Goal: Task Accomplishment & Management: Complete application form

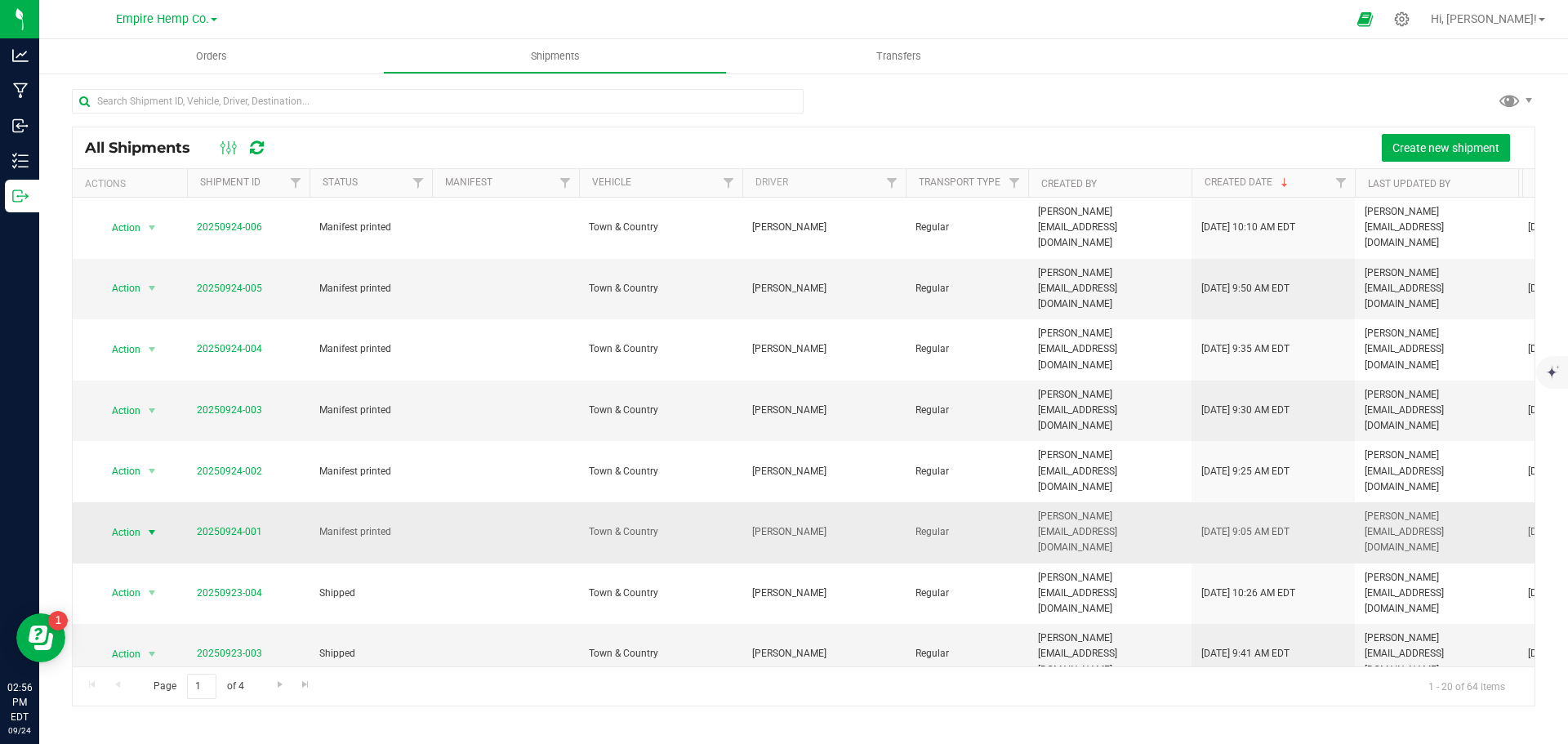
click at [153, 526] on span "select" at bounding box center [152, 533] width 13 height 13
click at [149, 590] on li "Ship shipment" at bounding box center [159, 601] width 121 height 24
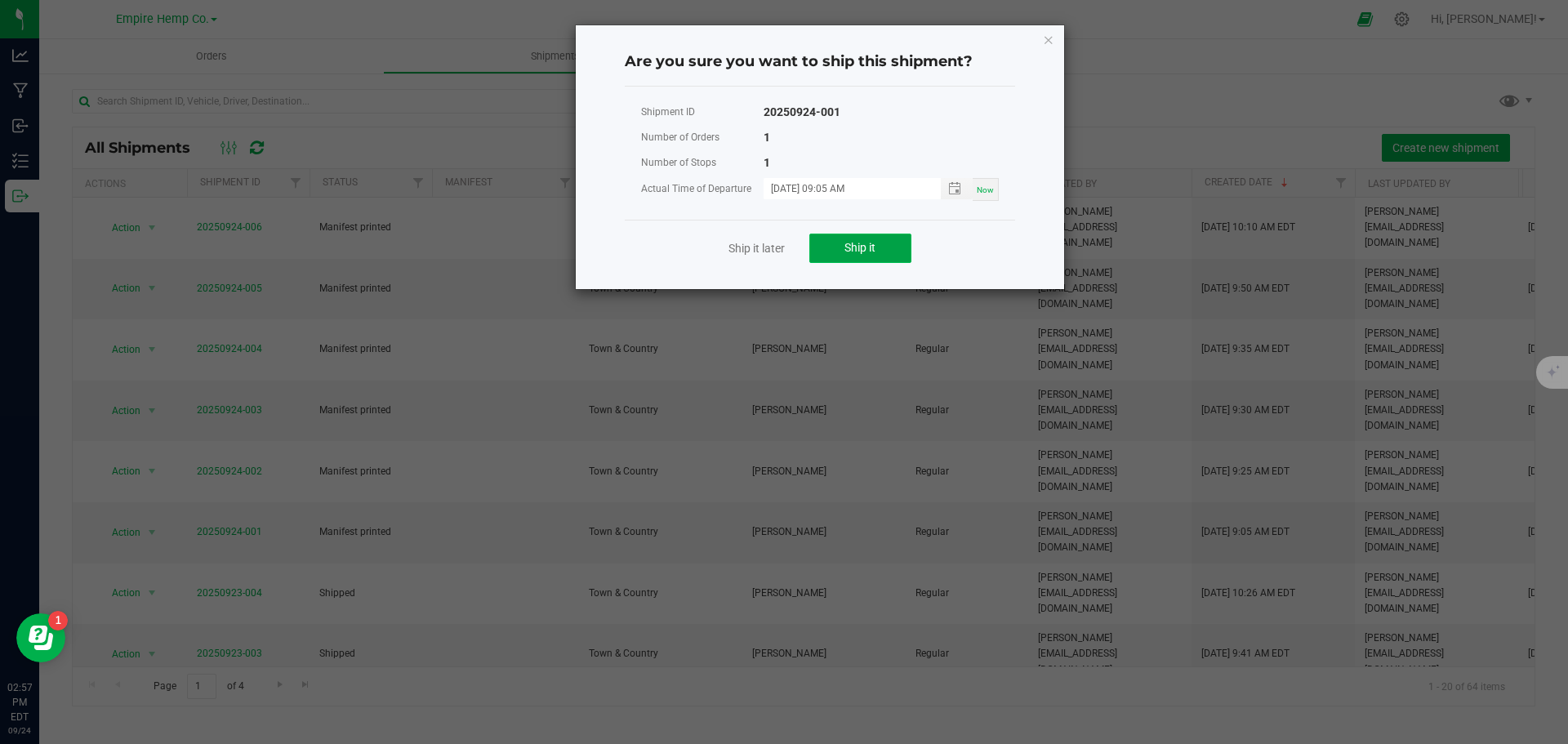
click at [850, 250] on span "Ship it" at bounding box center [860, 248] width 31 height 13
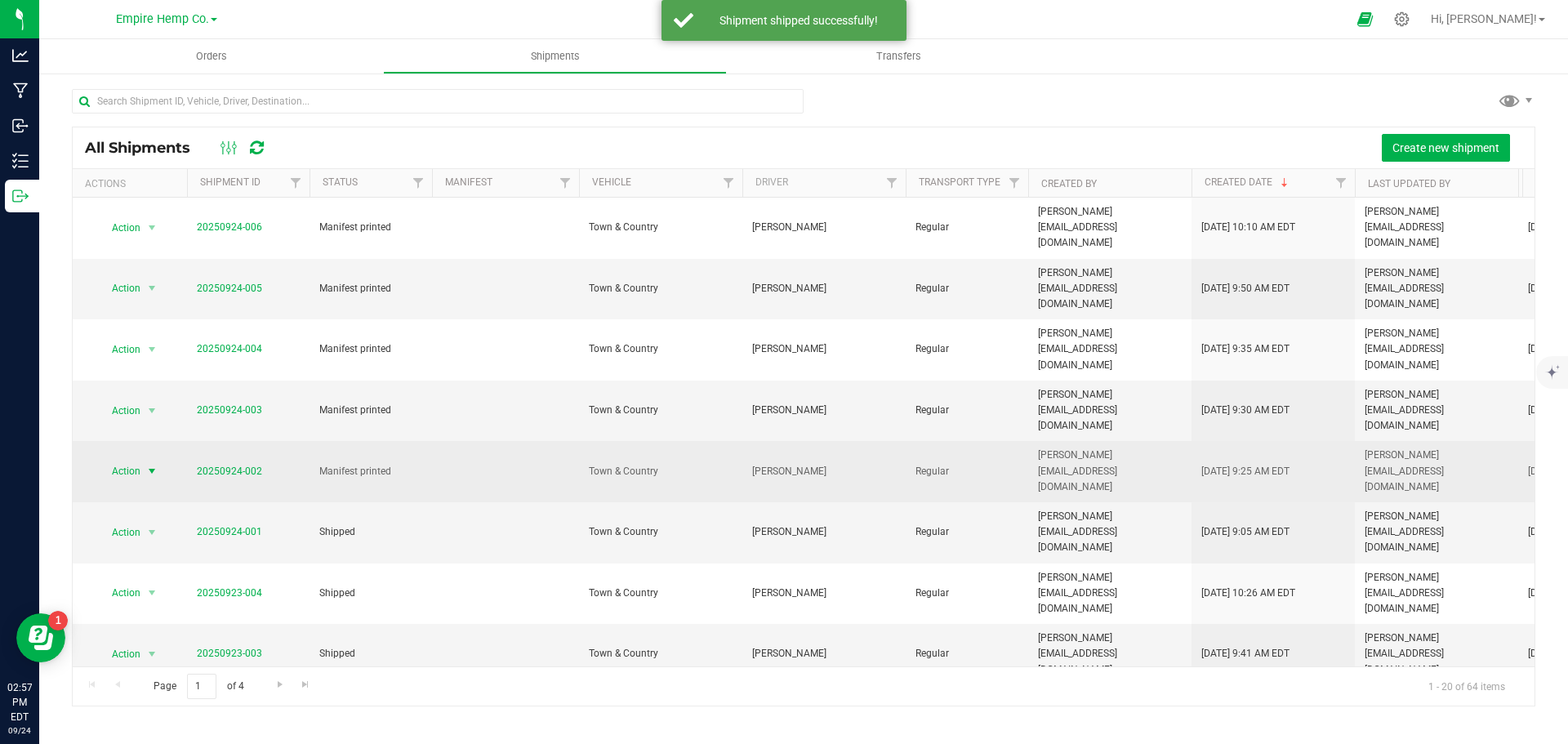
click at [151, 465] on span "select" at bounding box center [152, 471] width 13 height 13
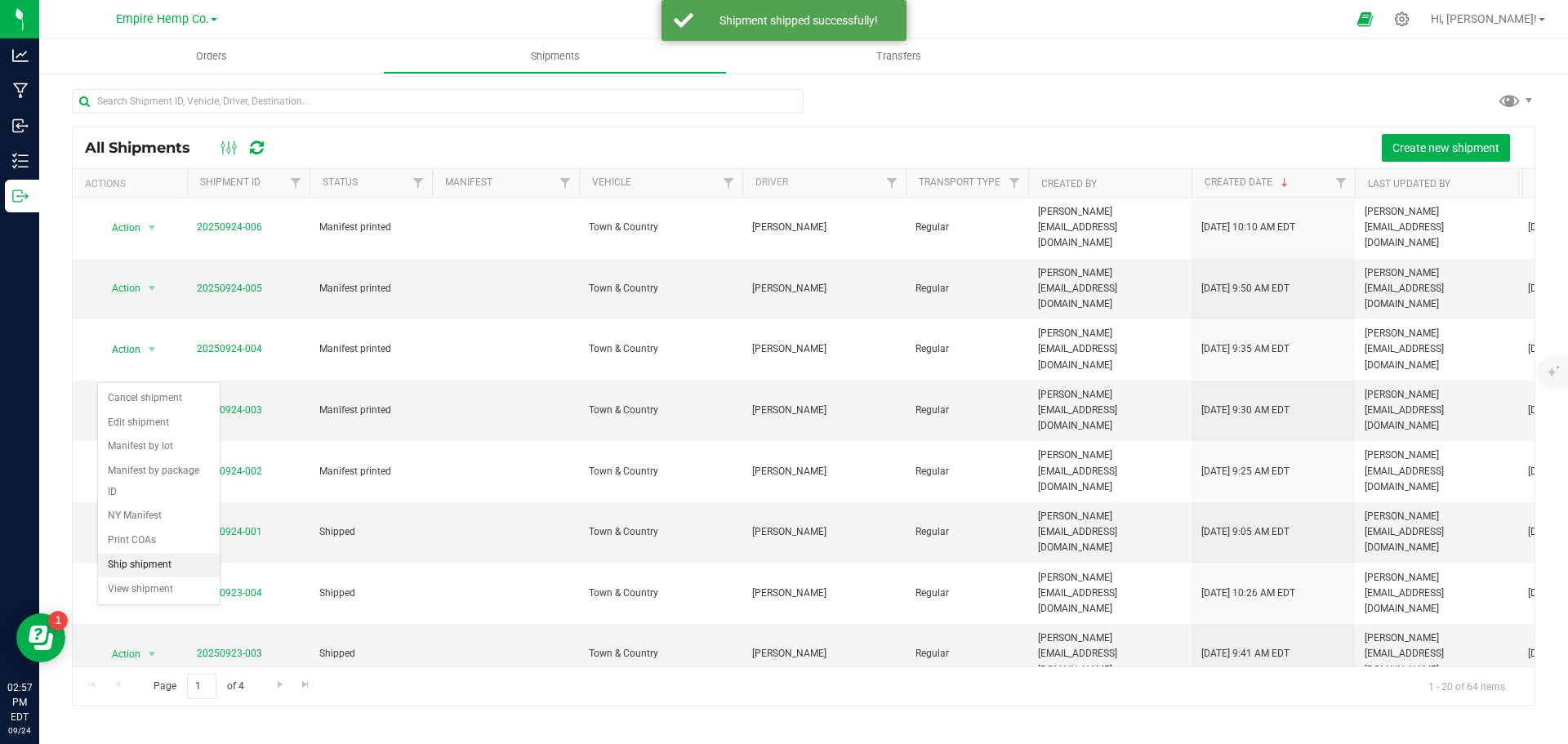
click at [156, 553] on li "Ship shipment" at bounding box center [159, 565] width 121 height 24
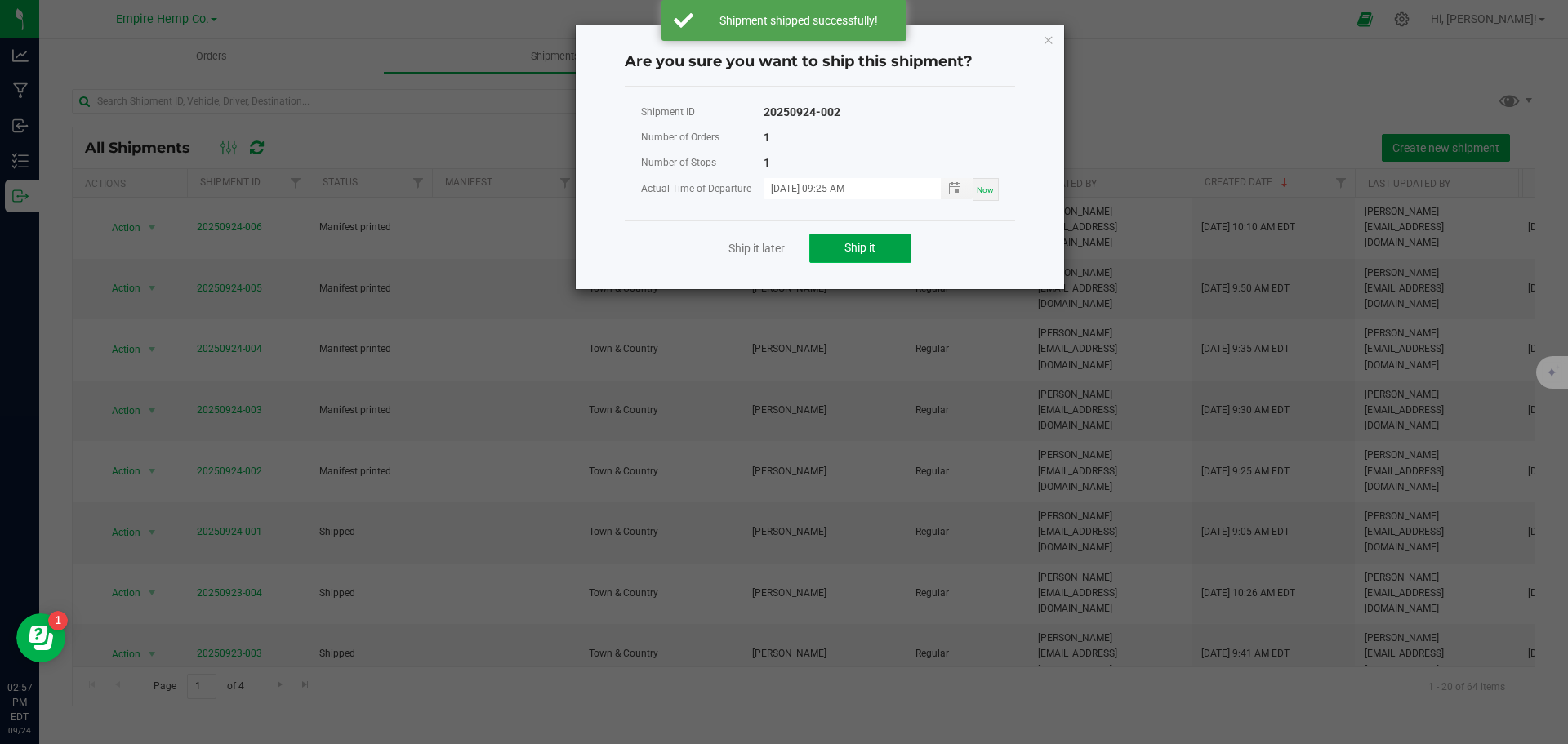
click at [886, 243] on button "Ship it" at bounding box center [861, 248] width 102 height 29
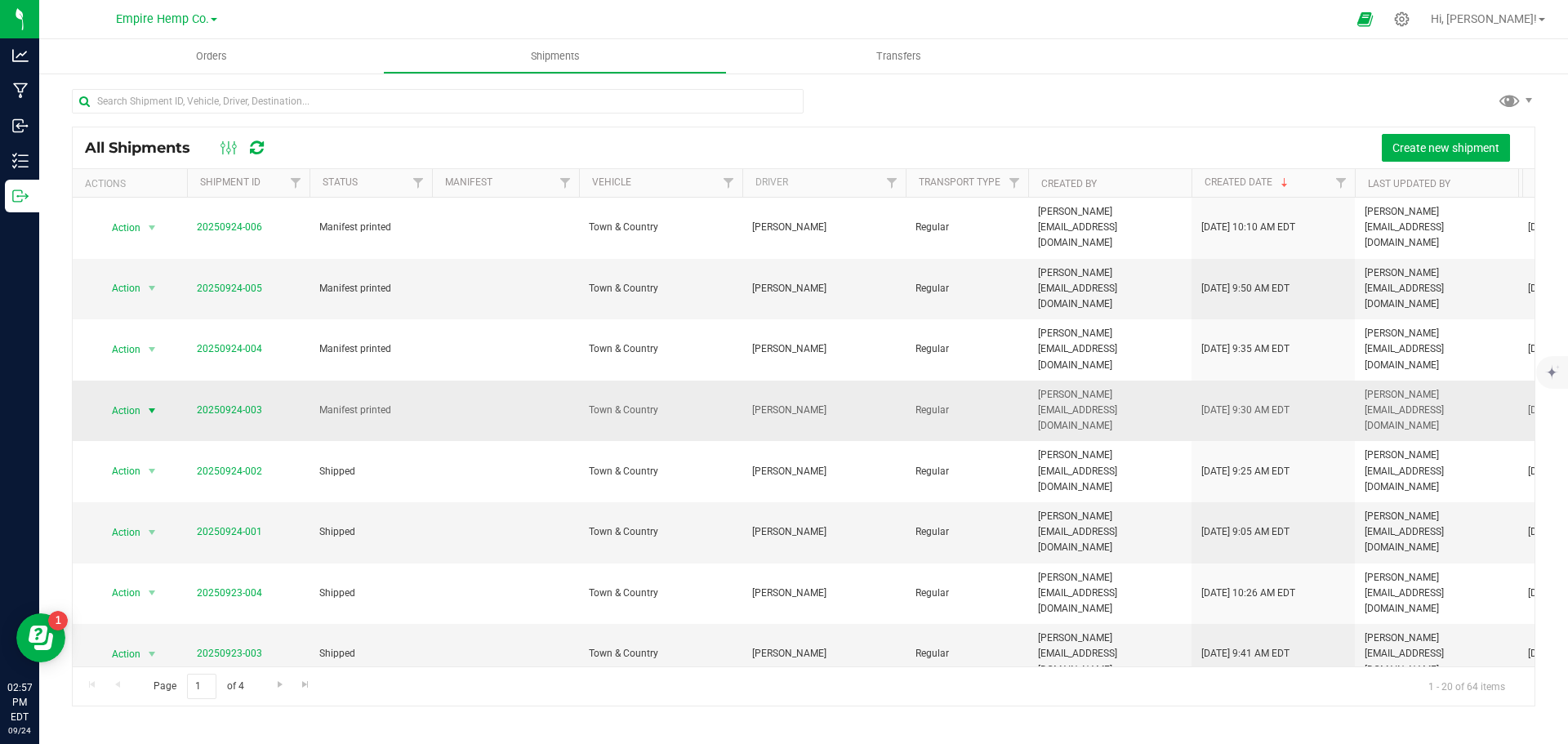
click at [152, 404] on span "select" at bounding box center [152, 411] width 13 height 13
click at [146, 512] on li "Ship shipment" at bounding box center [159, 523] width 121 height 24
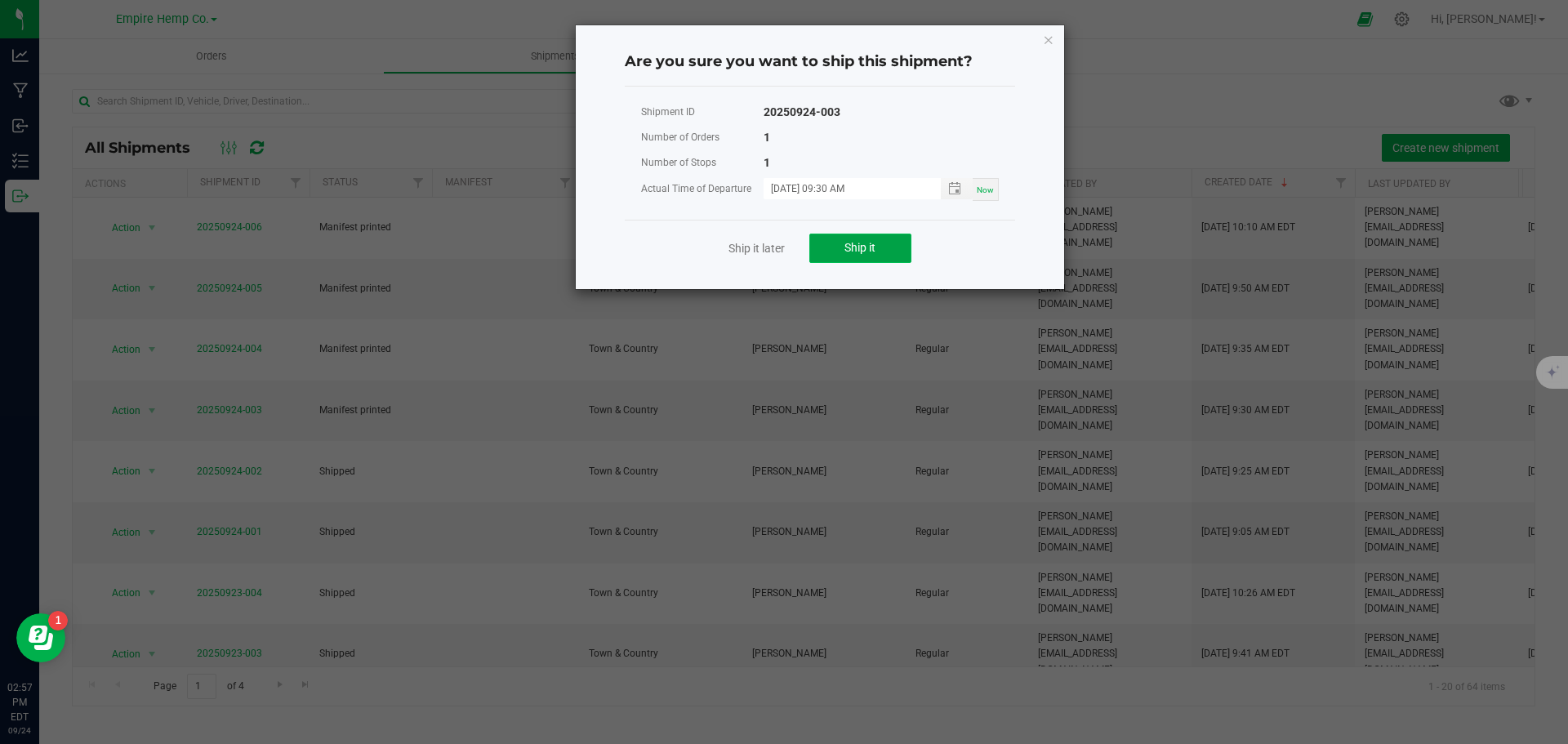
click at [863, 239] on button "Ship it" at bounding box center [861, 248] width 102 height 29
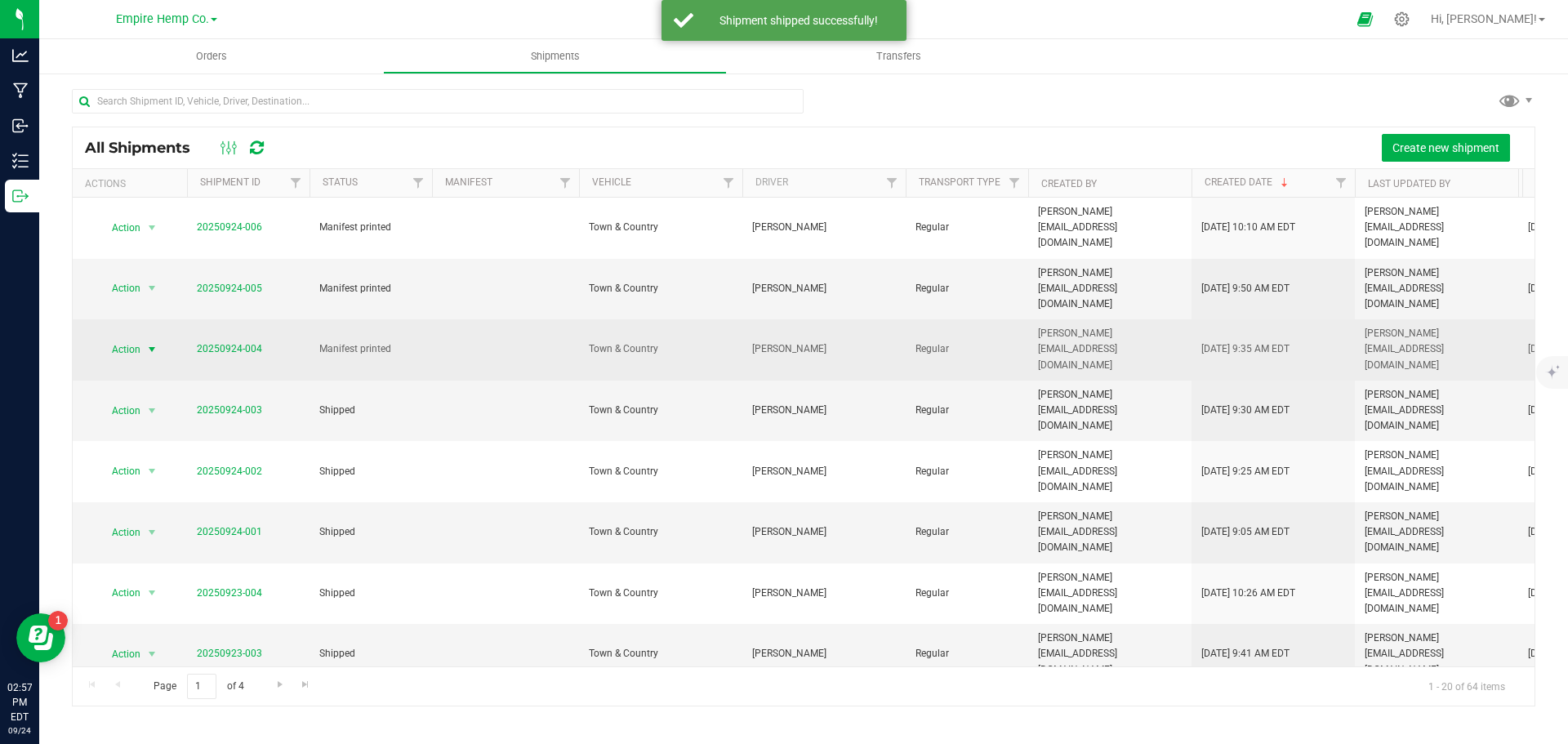
click at [152, 343] on span "select" at bounding box center [152, 350] width 13 height 13
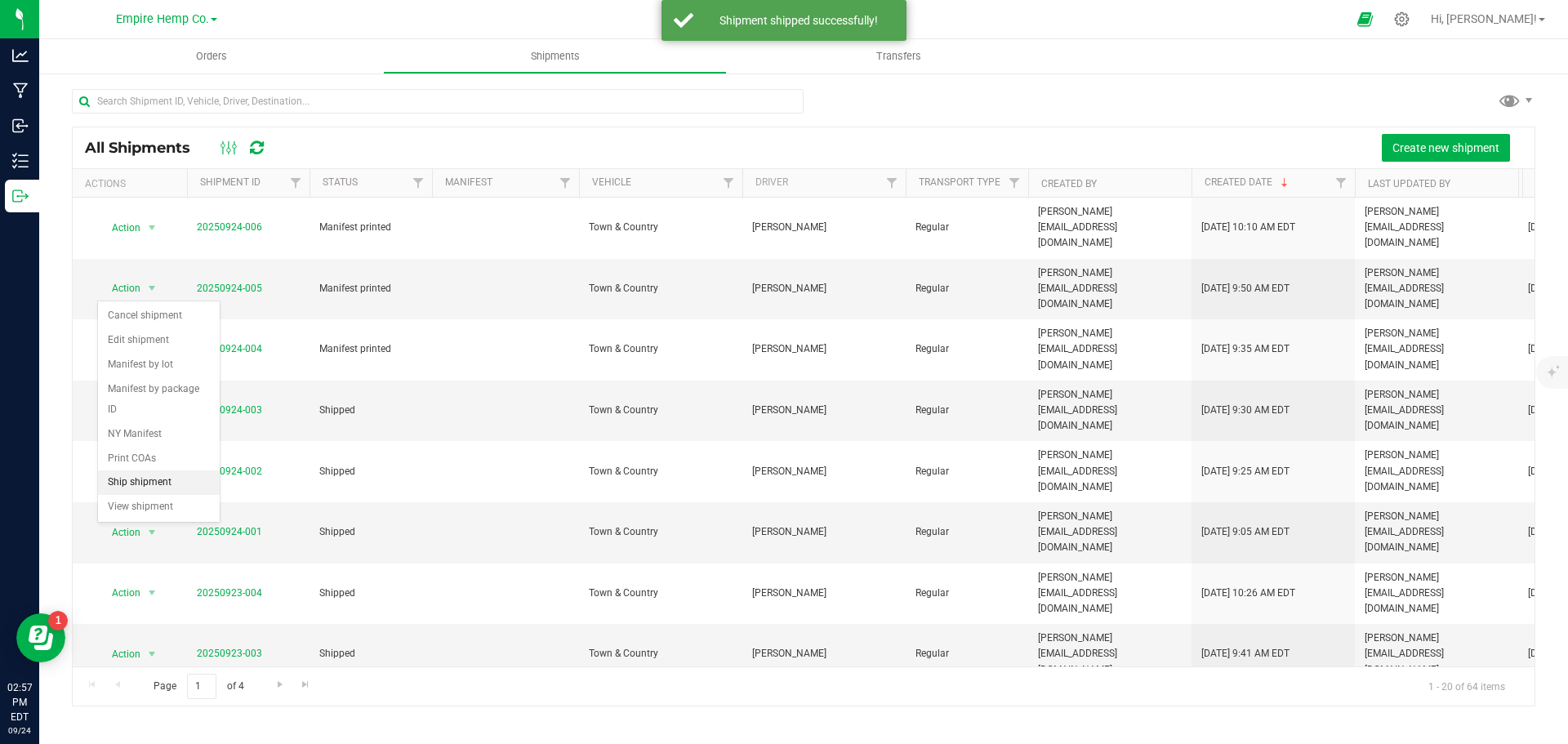
click at [173, 470] on li "Ship shipment" at bounding box center [159, 482] width 121 height 24
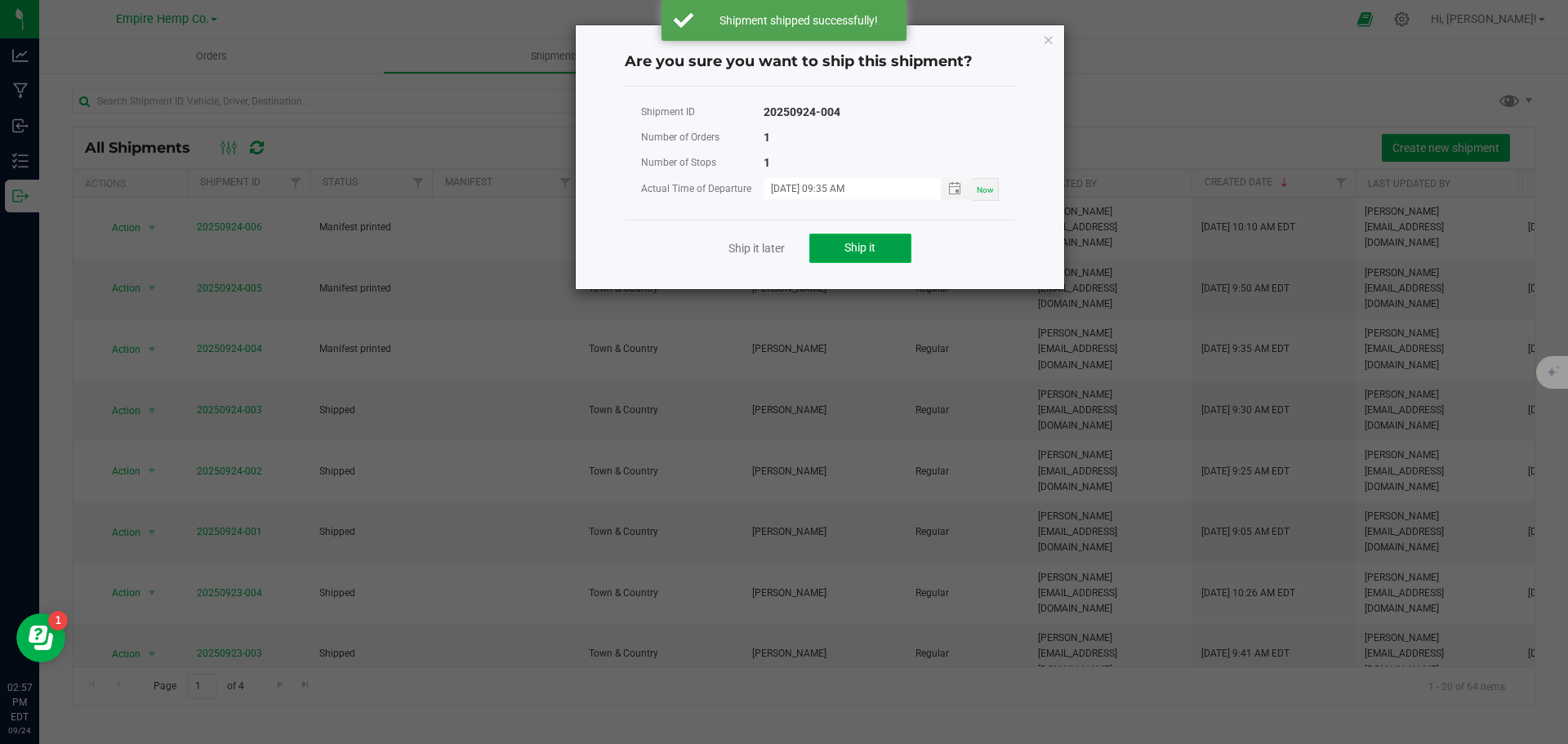
click at [887, 239] on button "Ship it" at bounding box center [861, 248] width 102 height 29
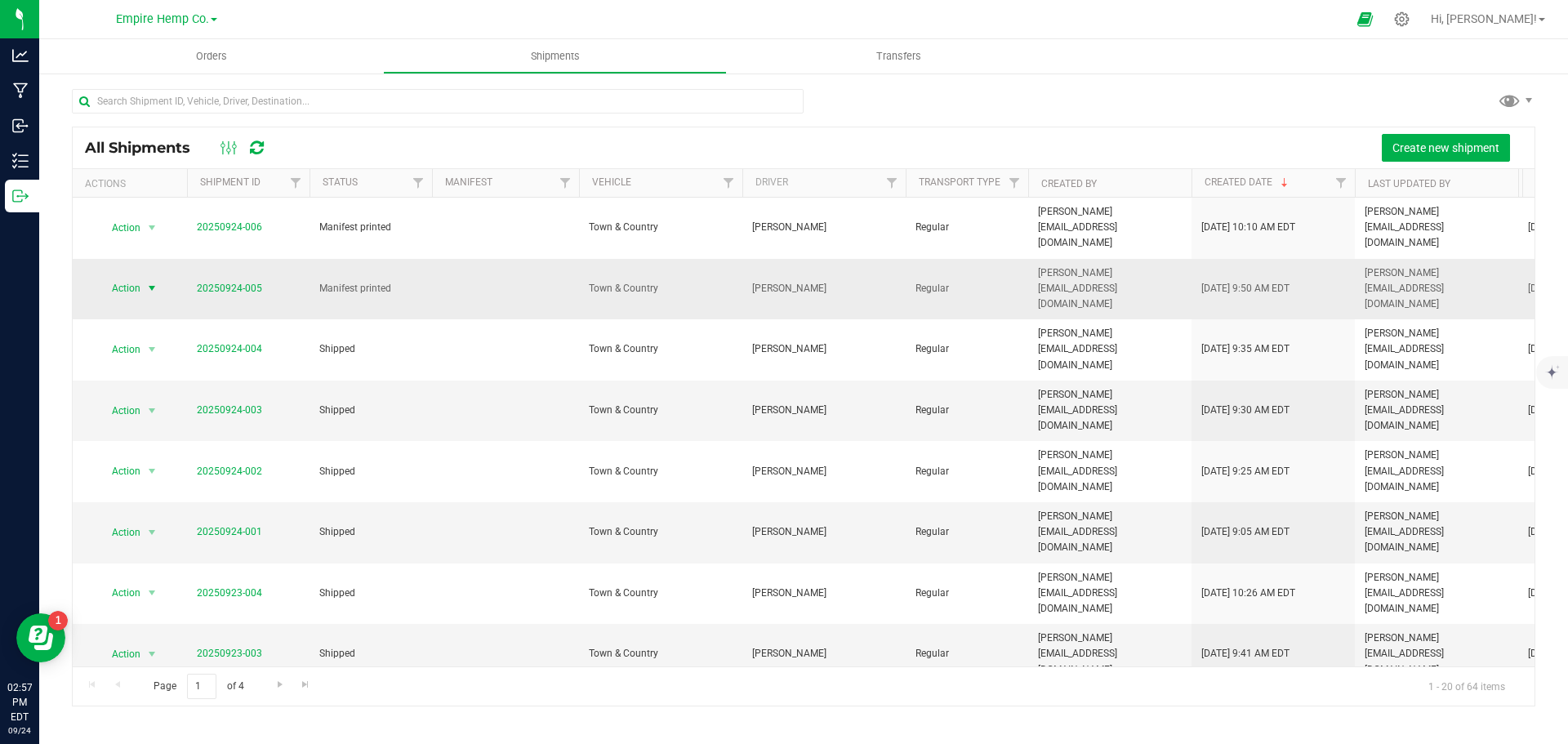
click at [154, 281] on span "select" at bounding box center [152, 288] width 13 height 13
click at [157, 434] on li "Ship shipment" at bounding box center [159, 445] width 121 height 24
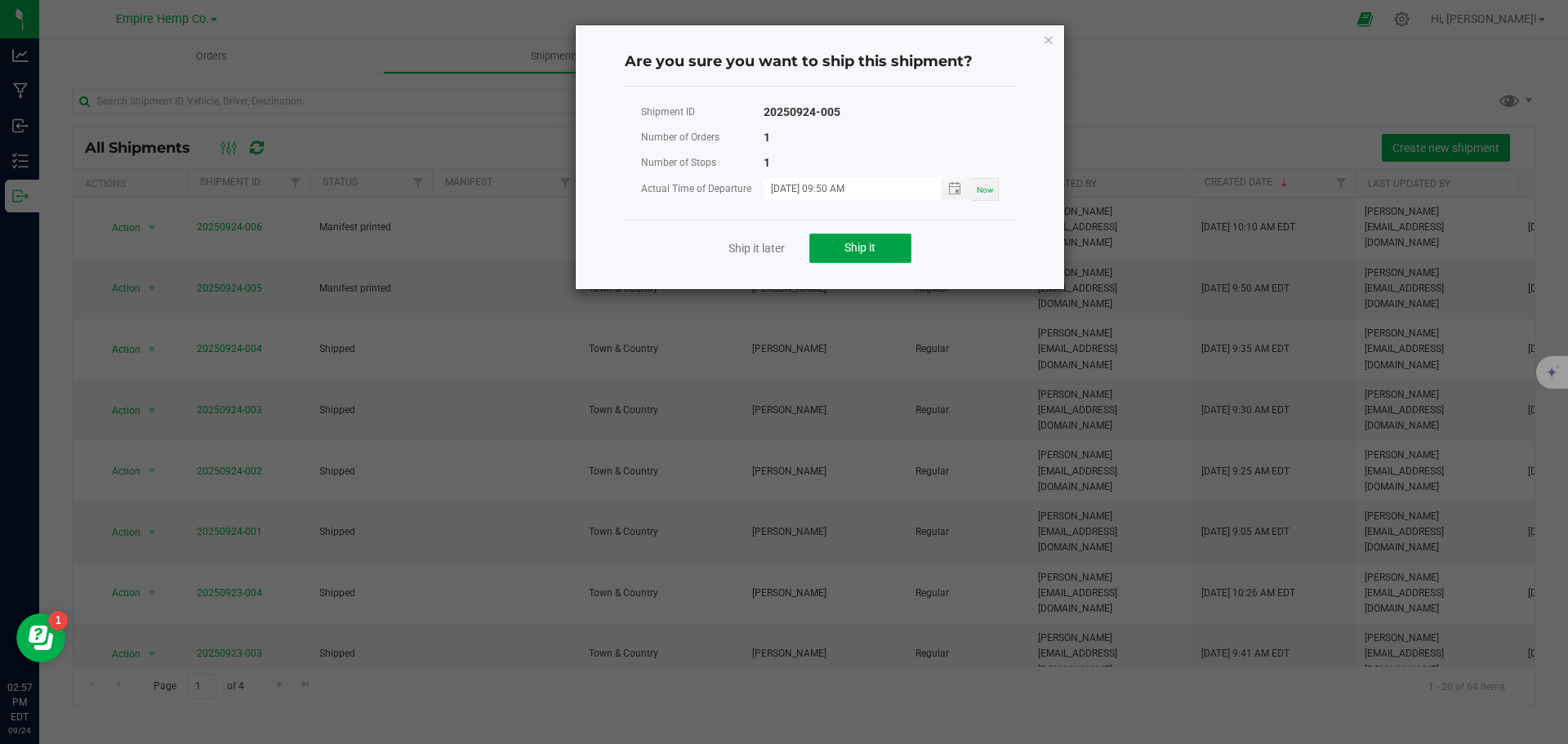
click at [836, 240] on button "Ship it" at bounding box center [861, 248] width 102 height 29
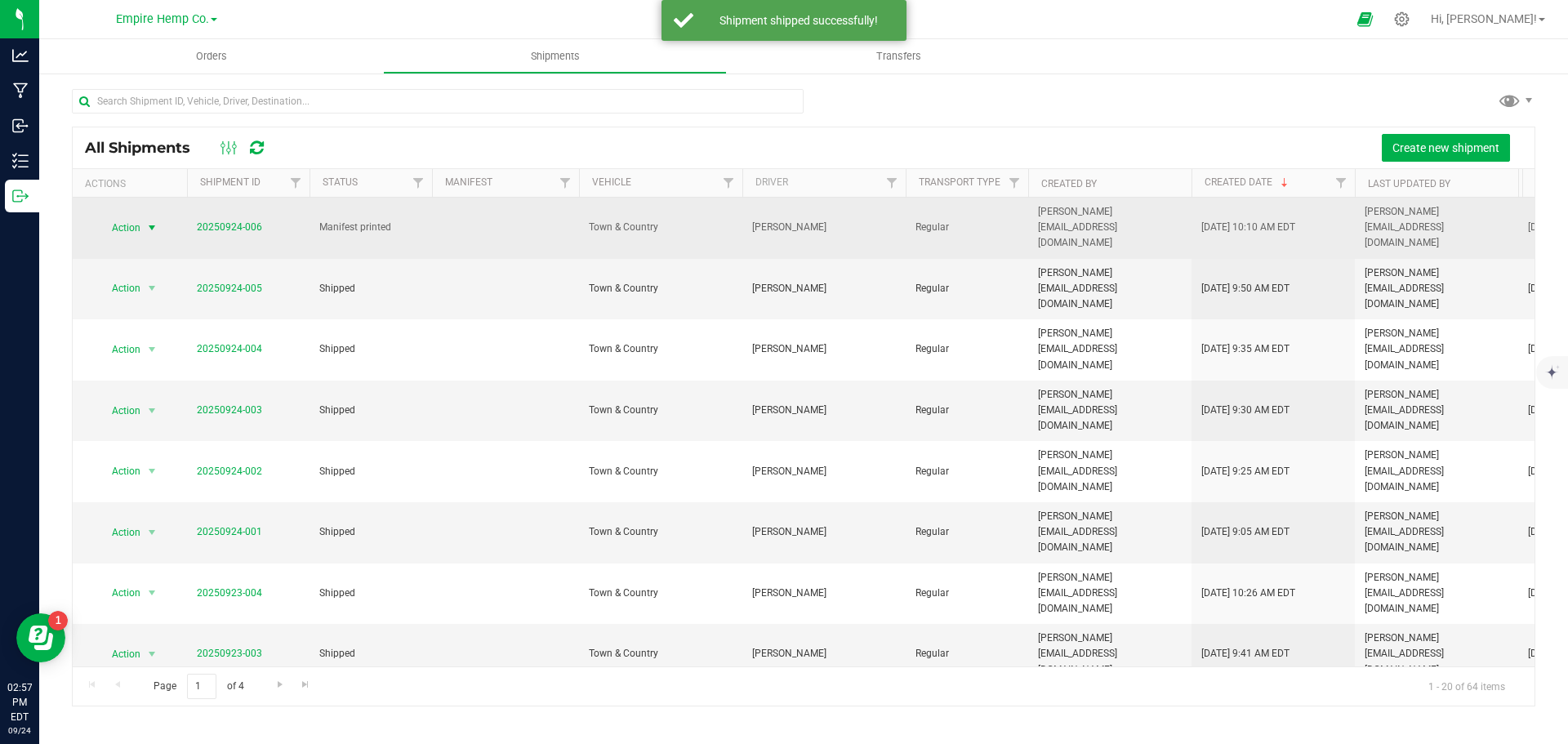
click at [153, 222] on span "select" at bounding box center [152, 228] width 13 height 13
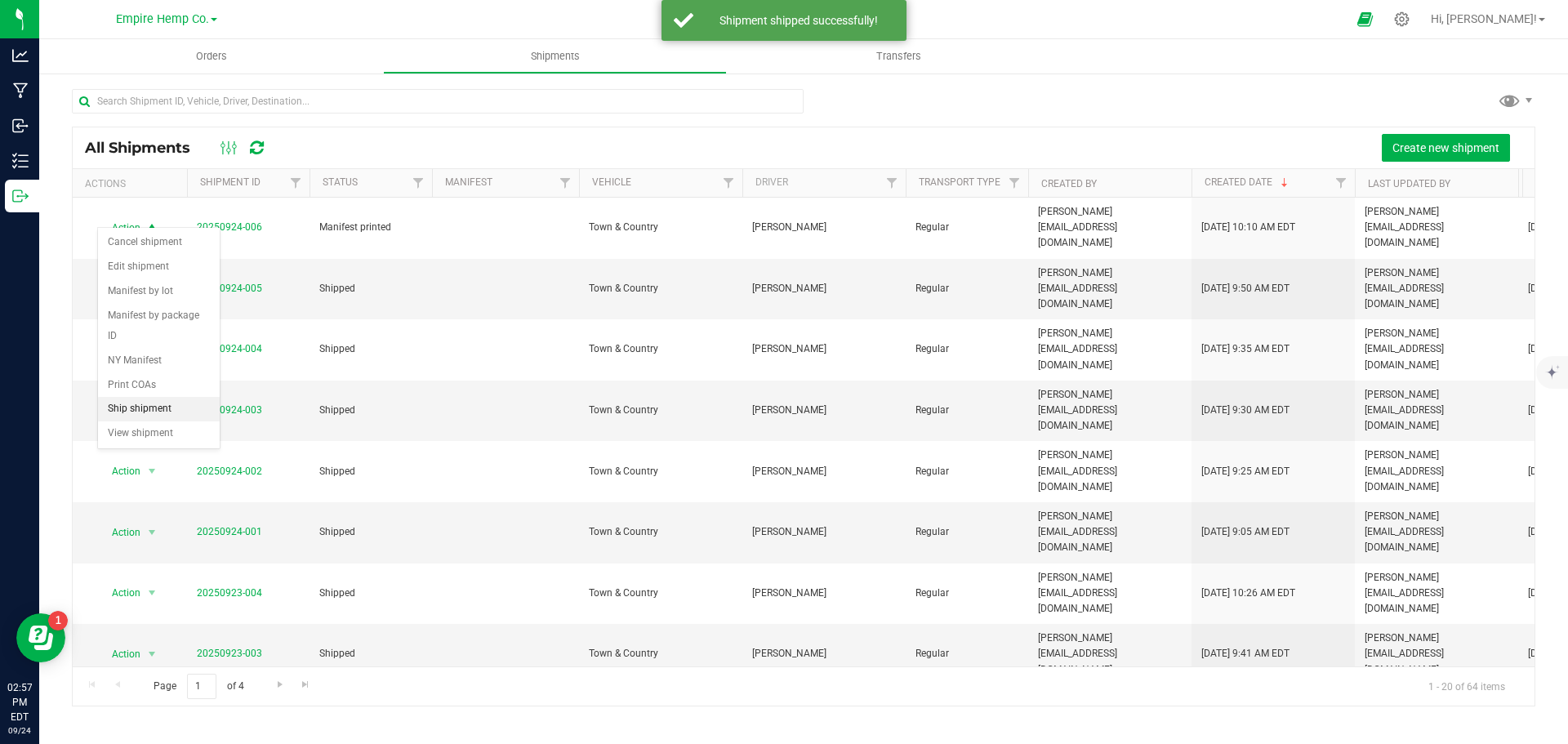
click at [163, 397] on li "Ship shipment" at bounding box center [159, 409] width 121 height 24
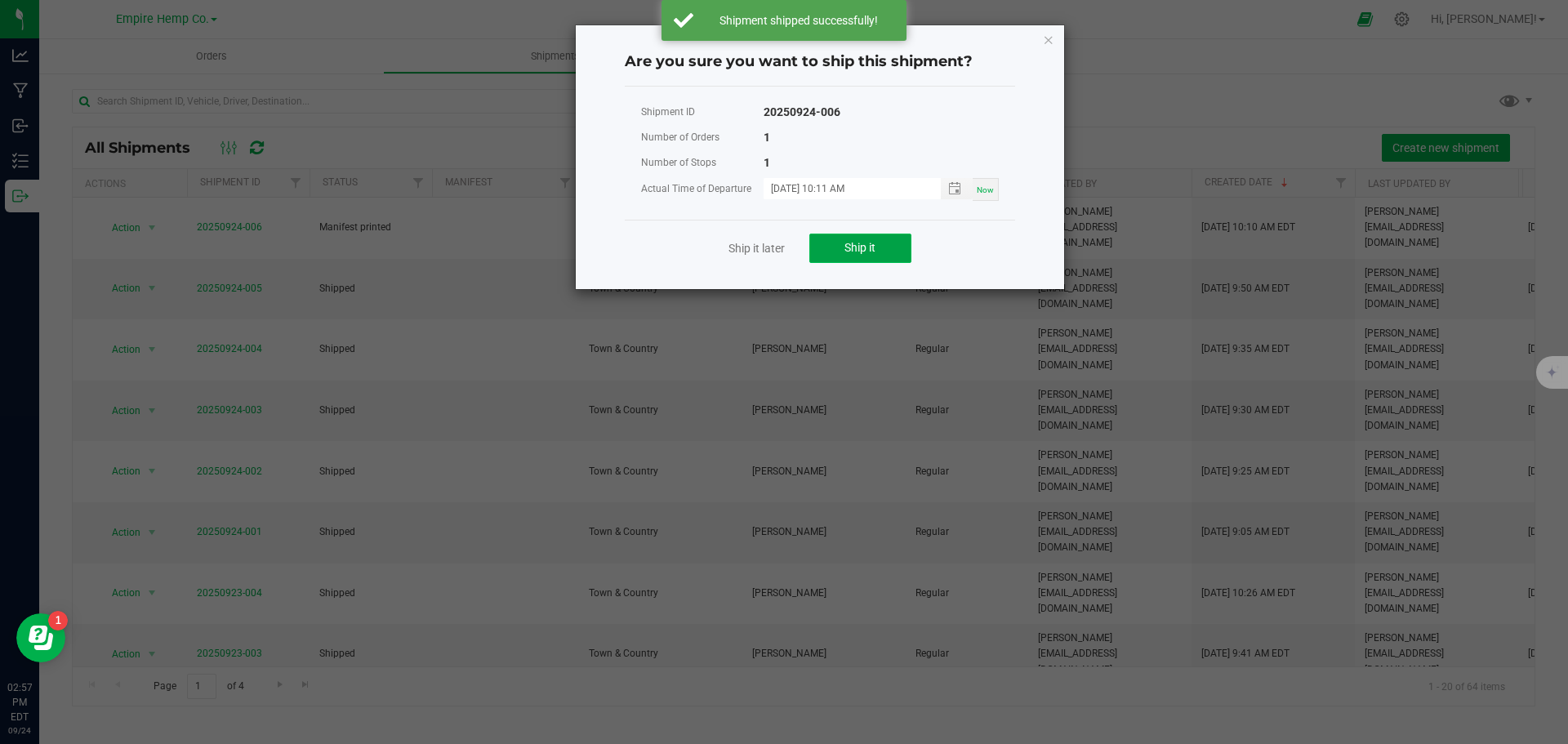
click at [861, 241] on span "Ship it" at bounding box center [860, 248] width 31 height 13
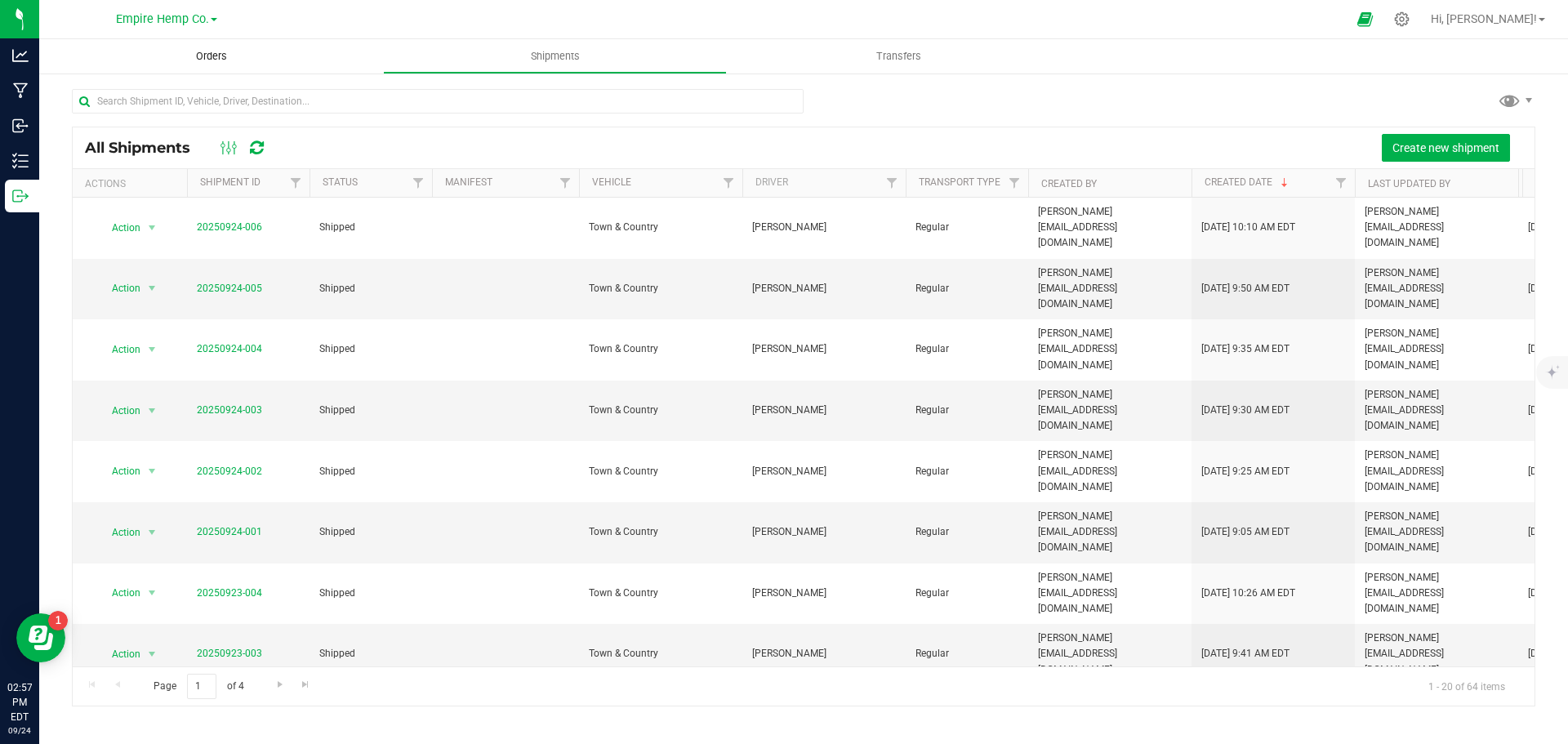
click at [220, 56] on span "Orders" at bounding box center [211, 56] width 75 height 14
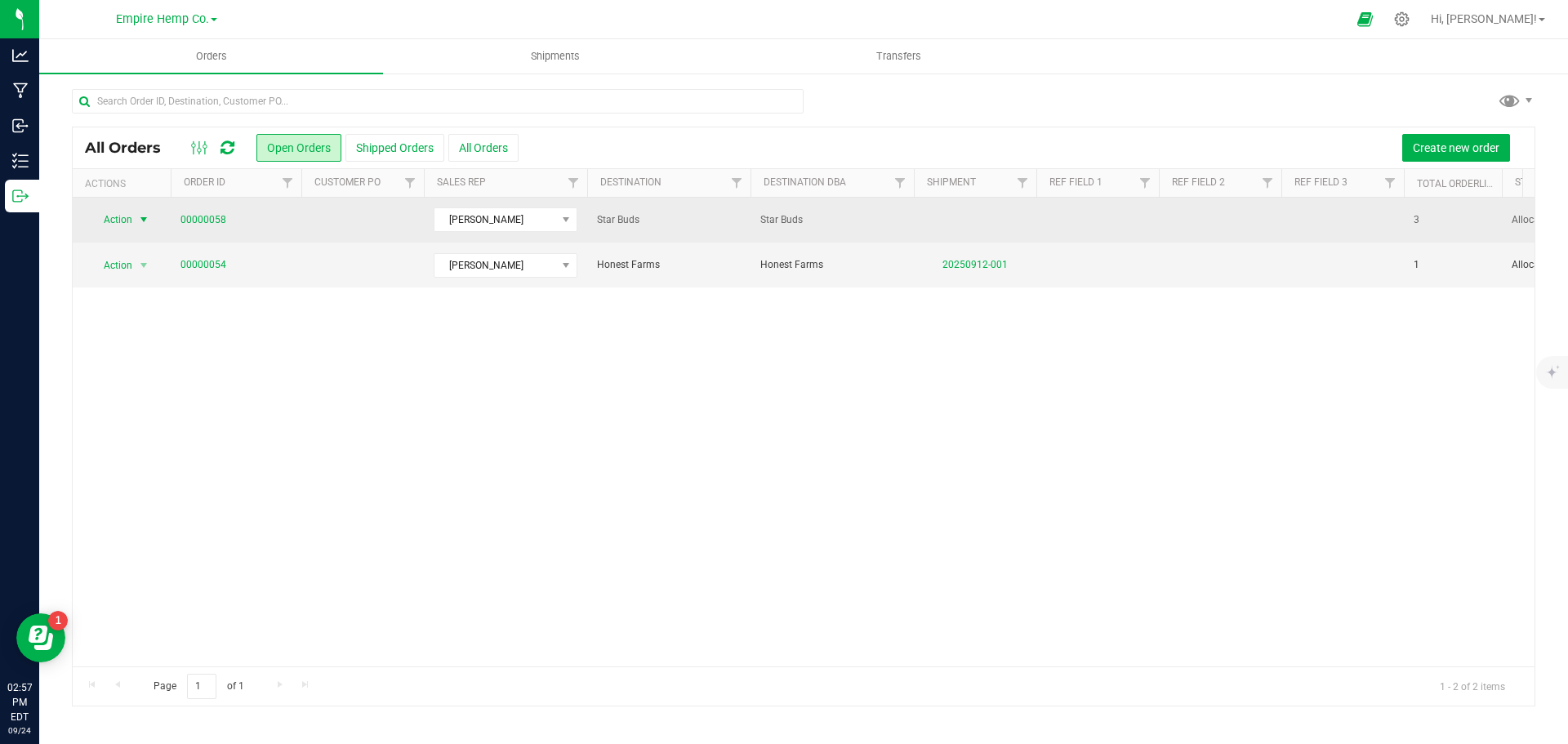
click at [142, 216] on span "select" at bounding box center [144, 220] width 13 height 13
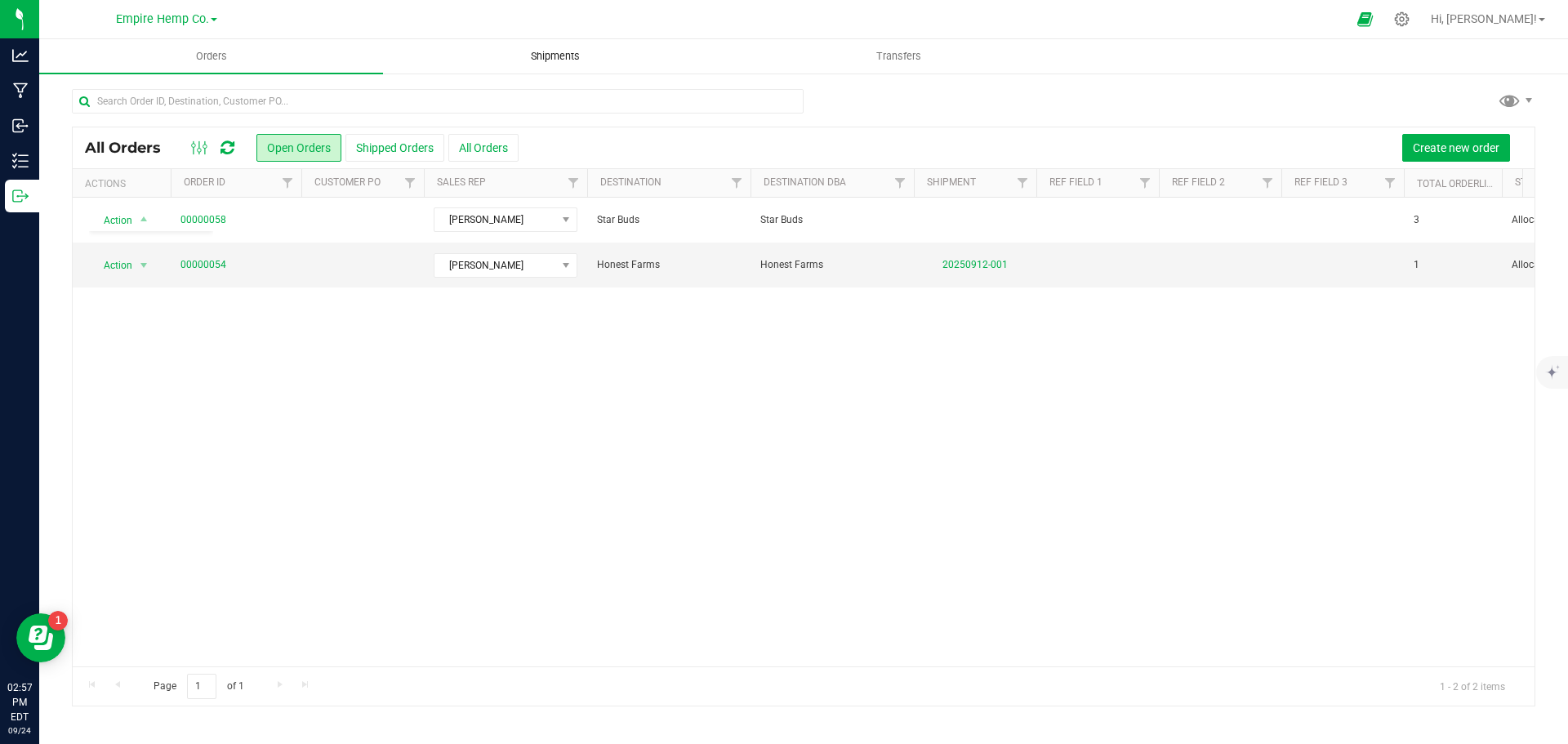
click at [517, 51] on span "Shipments" at bounding box center [555, 56] width 93 height 14
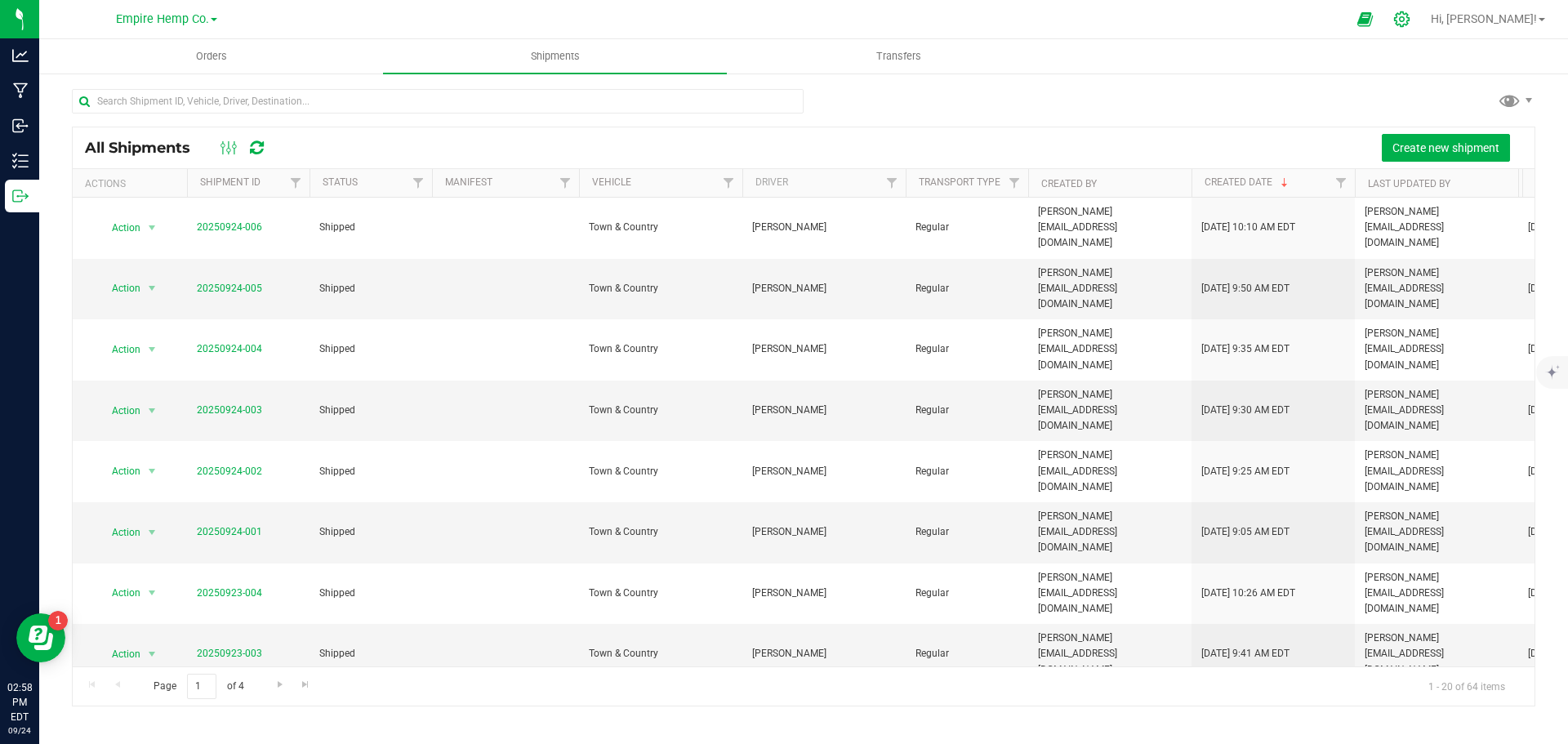
click at [1409, 19] on icon at bounding box center [1401, 19] width 15 height 15
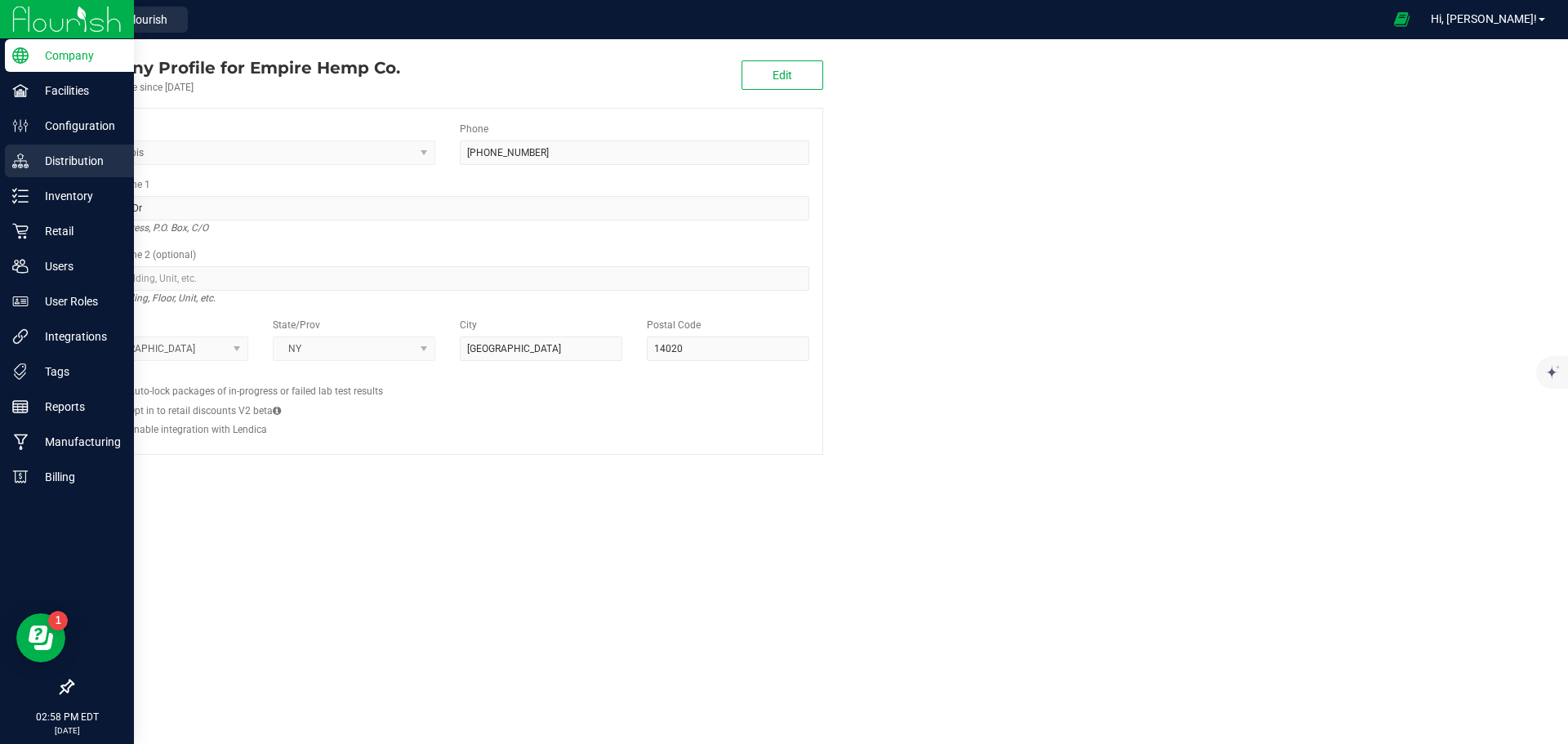
click at [89, 157] on p "Distribution" at bounding box center [78, 161] width 98 height 19
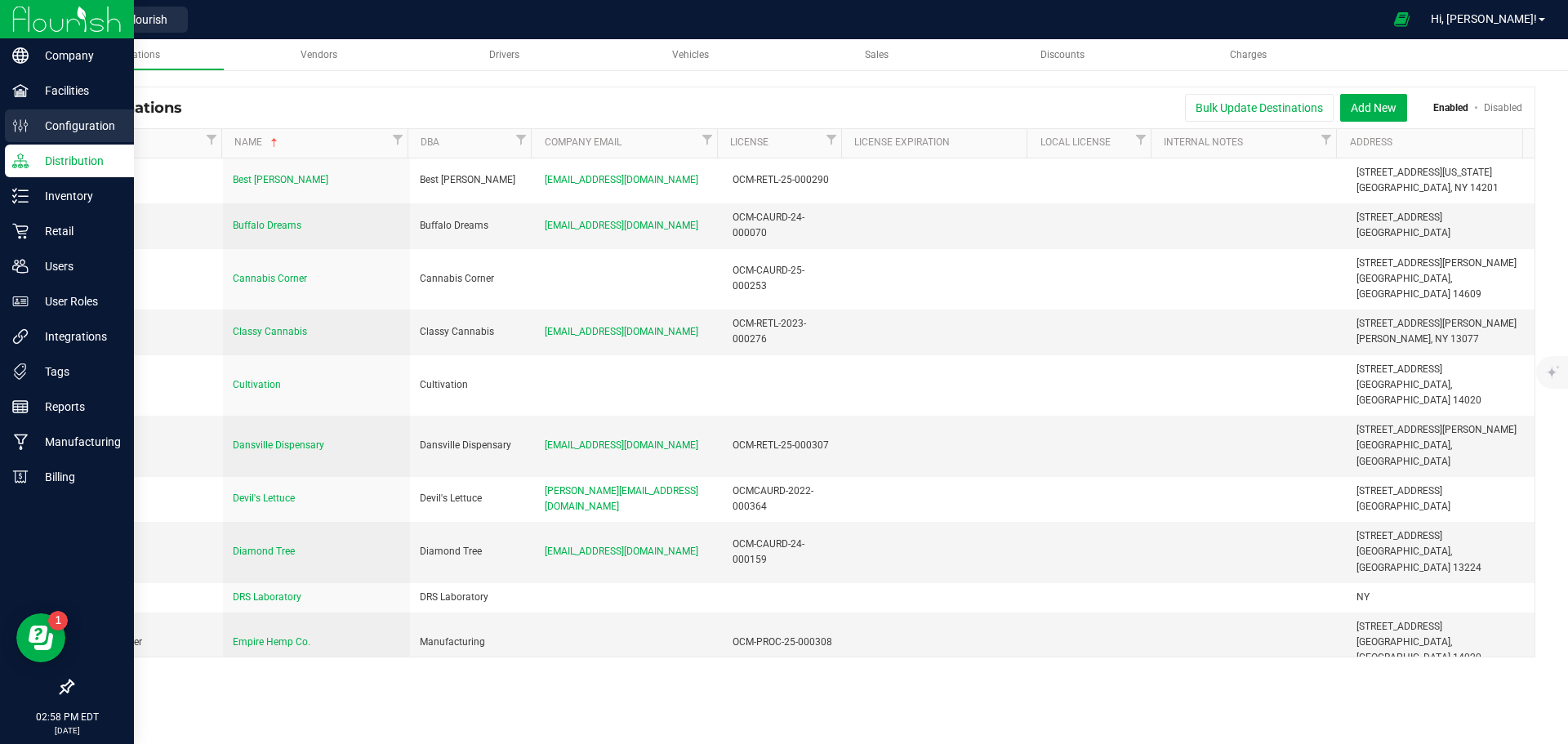
click at [88, 127] on p "Configuration" at bounding box center [78, 125] width 98 height 19
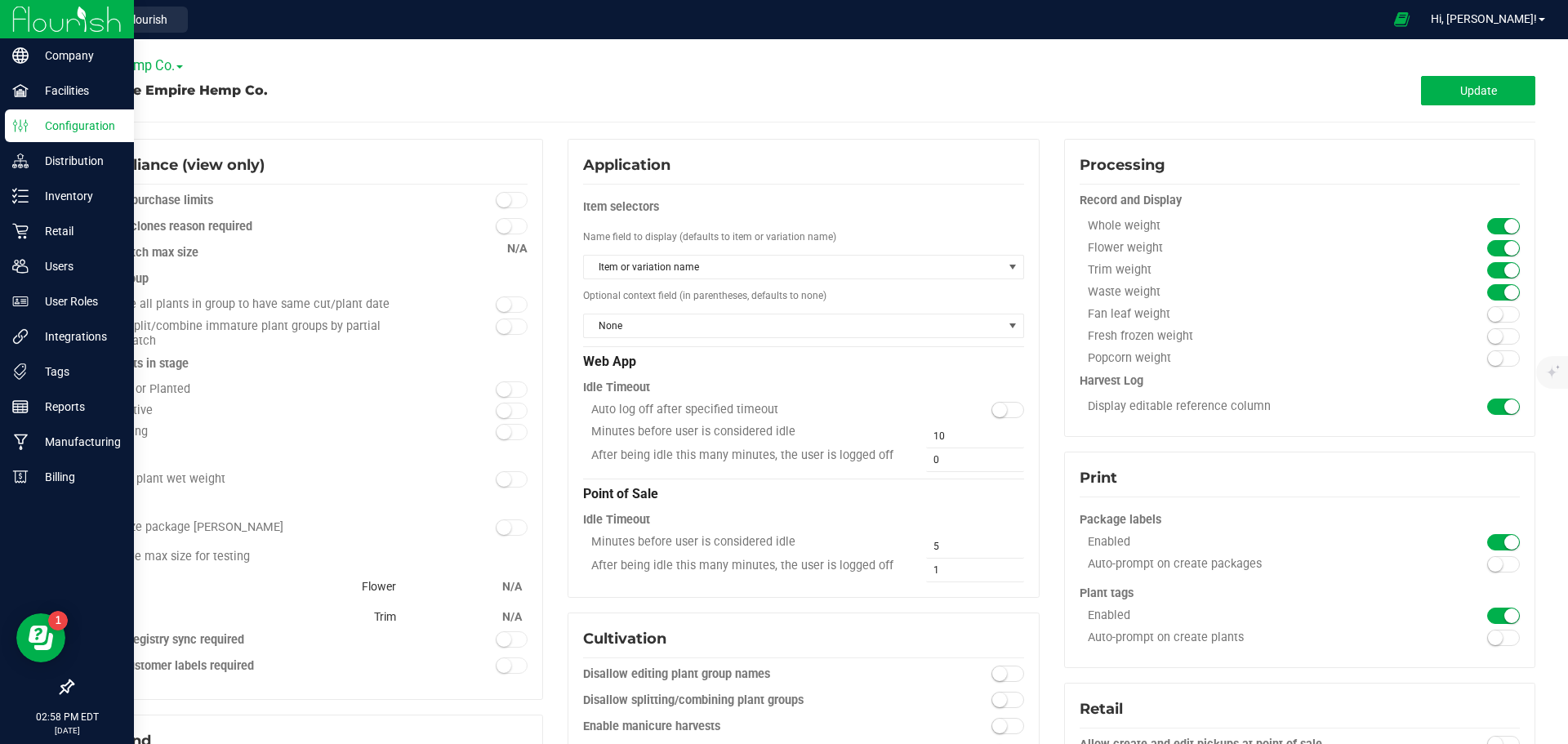
click at [40, 24] on img at bounding box center [67, 19] width 110 height 39
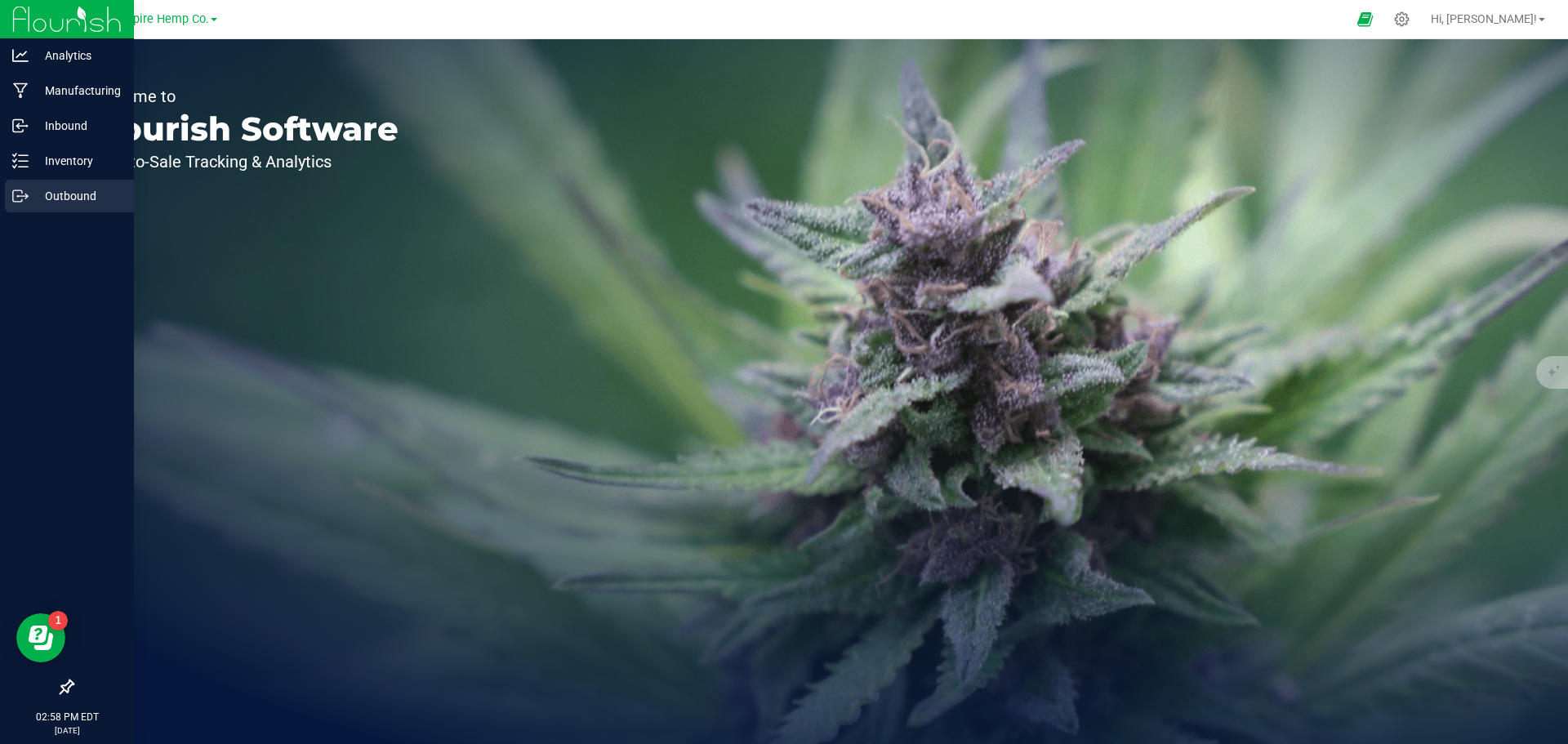
click at [89, 199] on p "Outbound" at bounding box center [78, 196] width 98 height 19
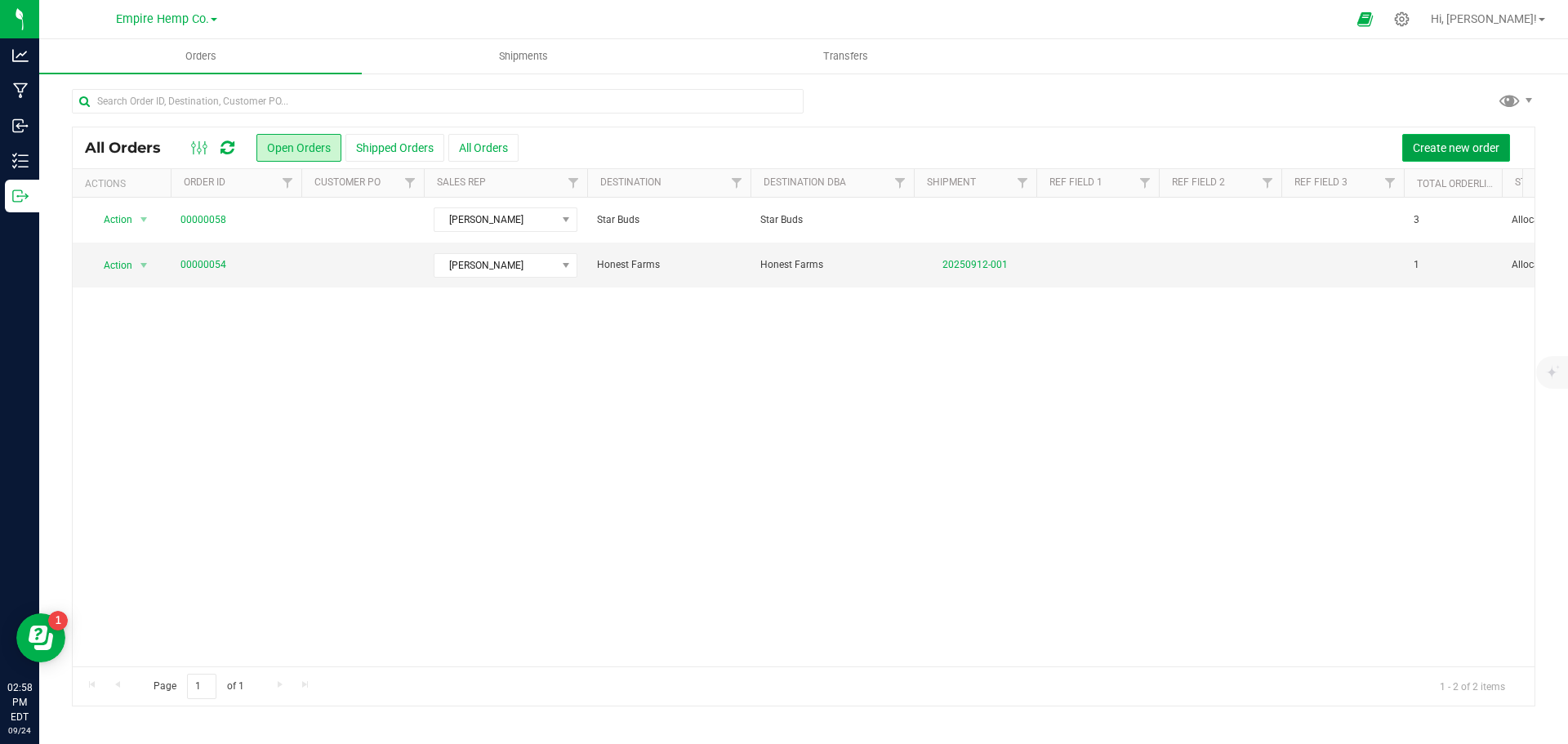
click at [1440, 151] on span "Create new order" at bounding box center [1456, 148] width 87 height 13
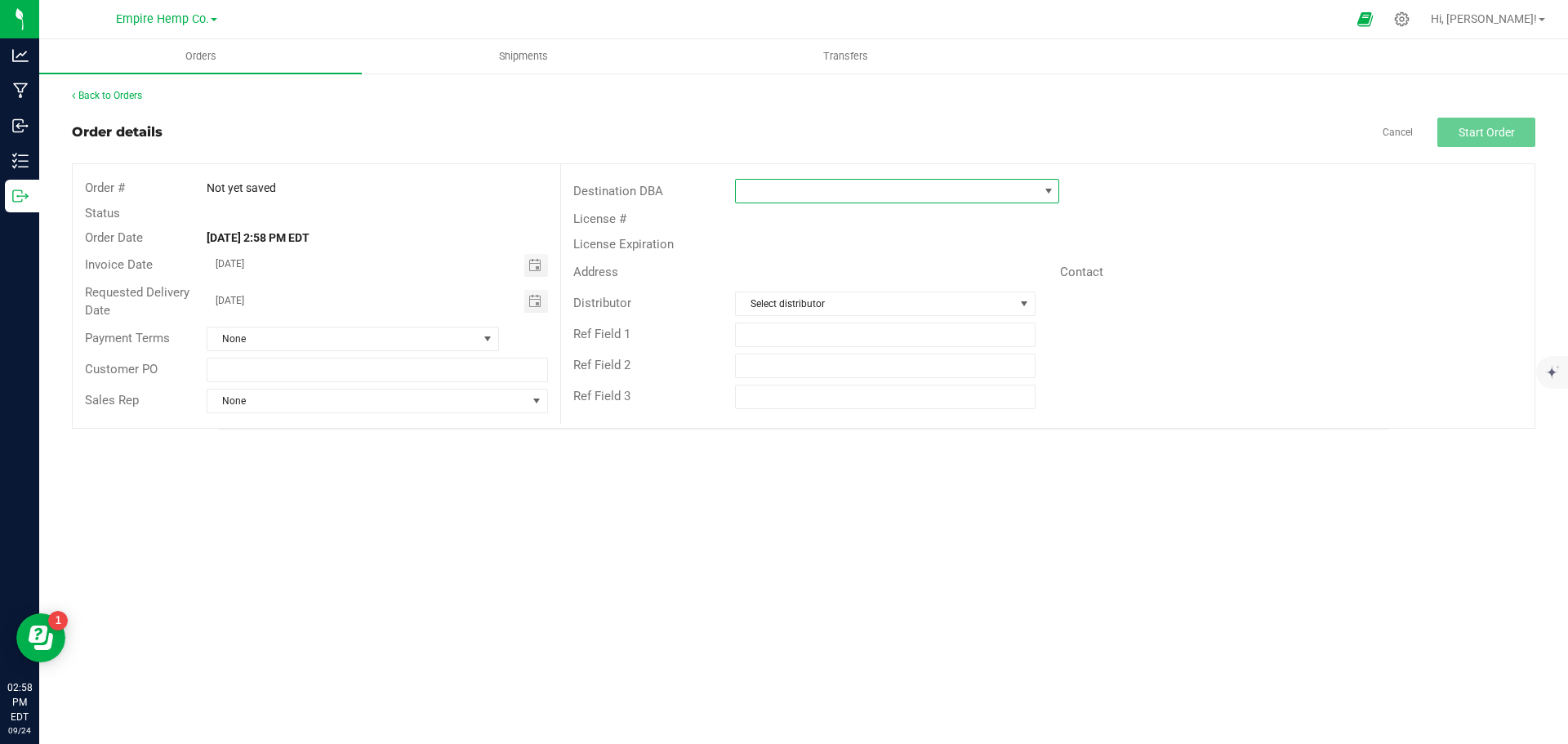
click at [1044, 184] on span at bounding box center [1048, 191] width 20 height 23
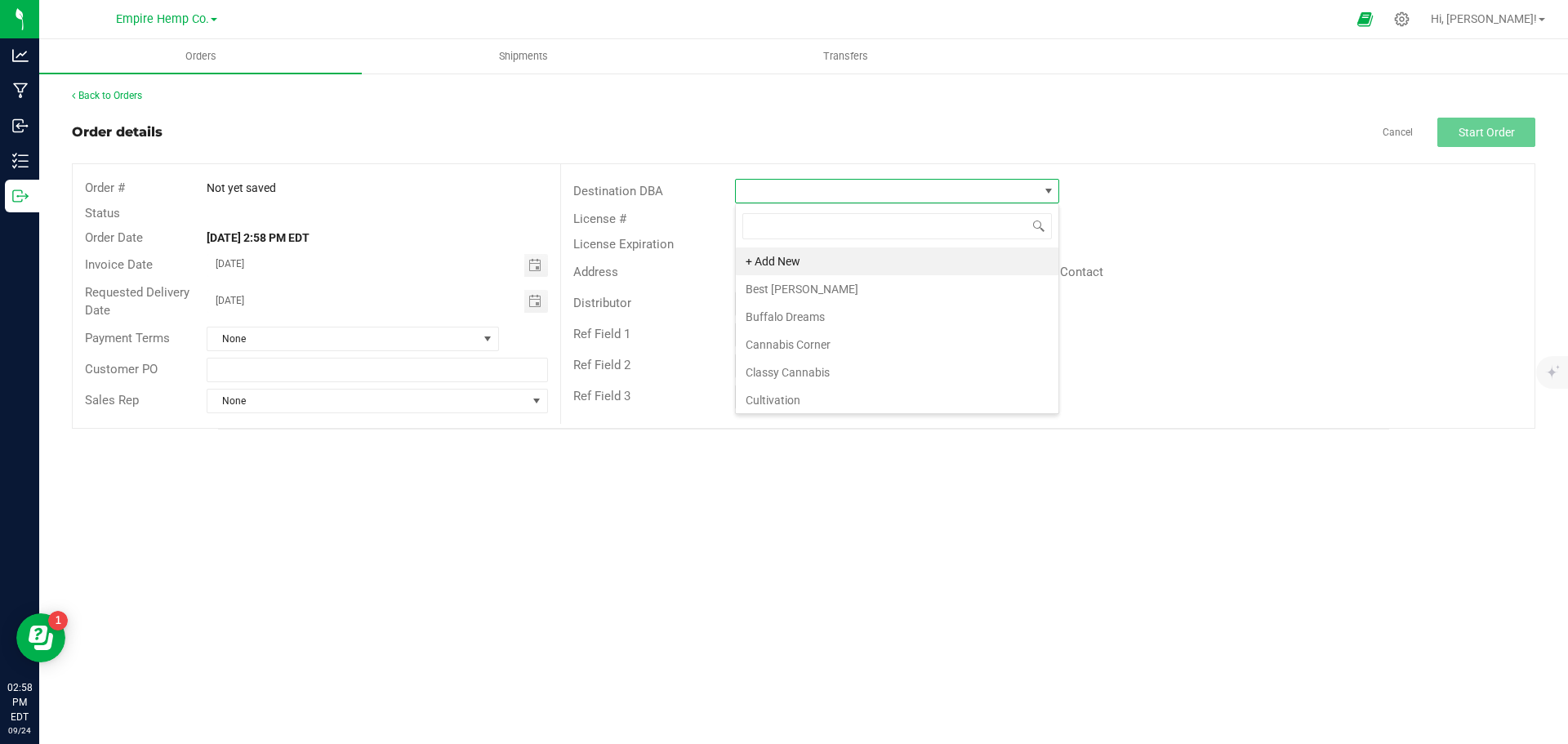
scroll to position [24, 324]
type input "leafy"
click at [919, 256] on li "Leafy Wonders" at bounding box center [896, 261] width 323 height 28
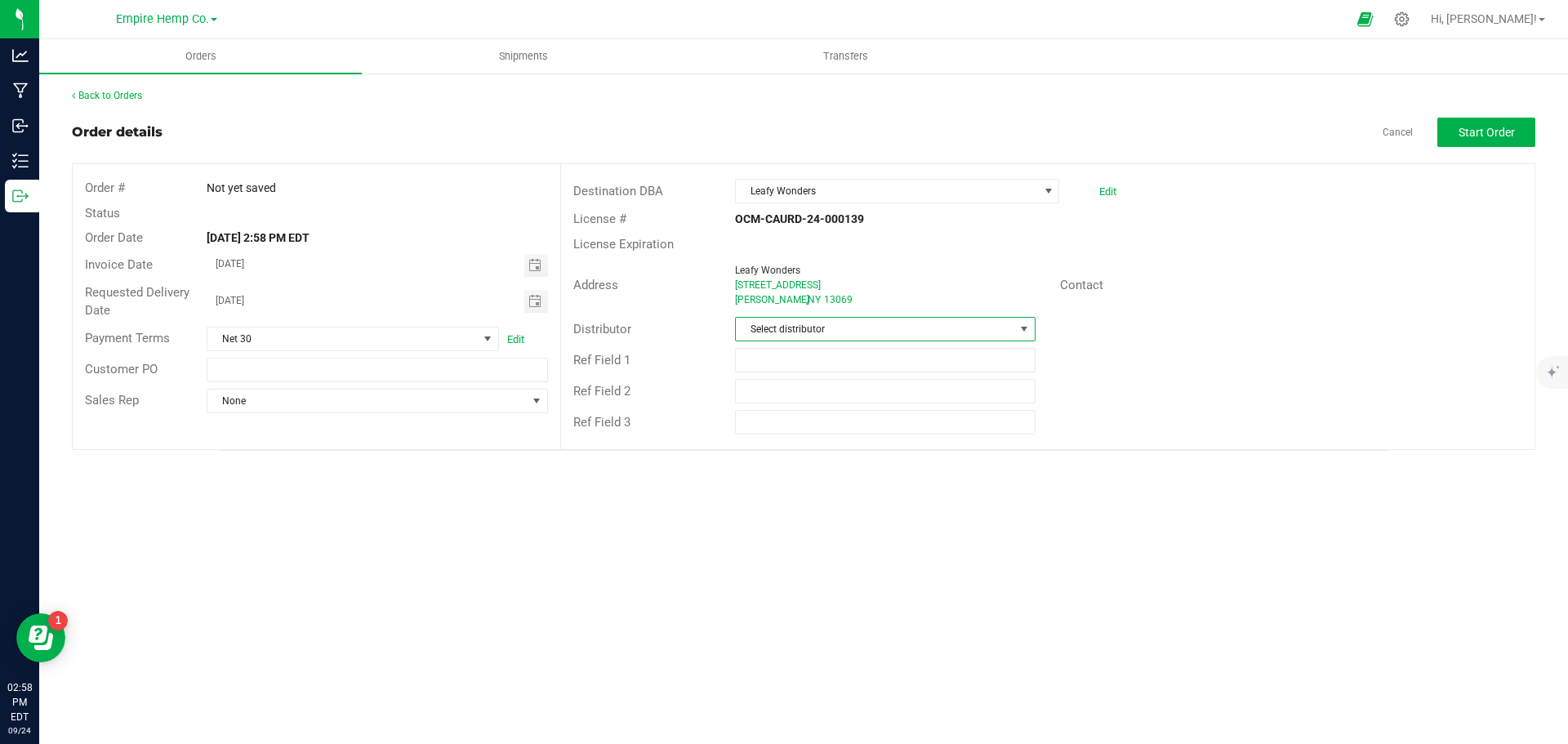
click at [780, 333] on span "Select distributor" at bounding box center [874, 330] width 278 height 23
click at [793, 446] on li "Empire Hemp Co. Distribution" at bounding box center [884, 454] width 298 height 28
click at [440, 398] on span "None" at bounding box center [366, 401] width 318 height 23
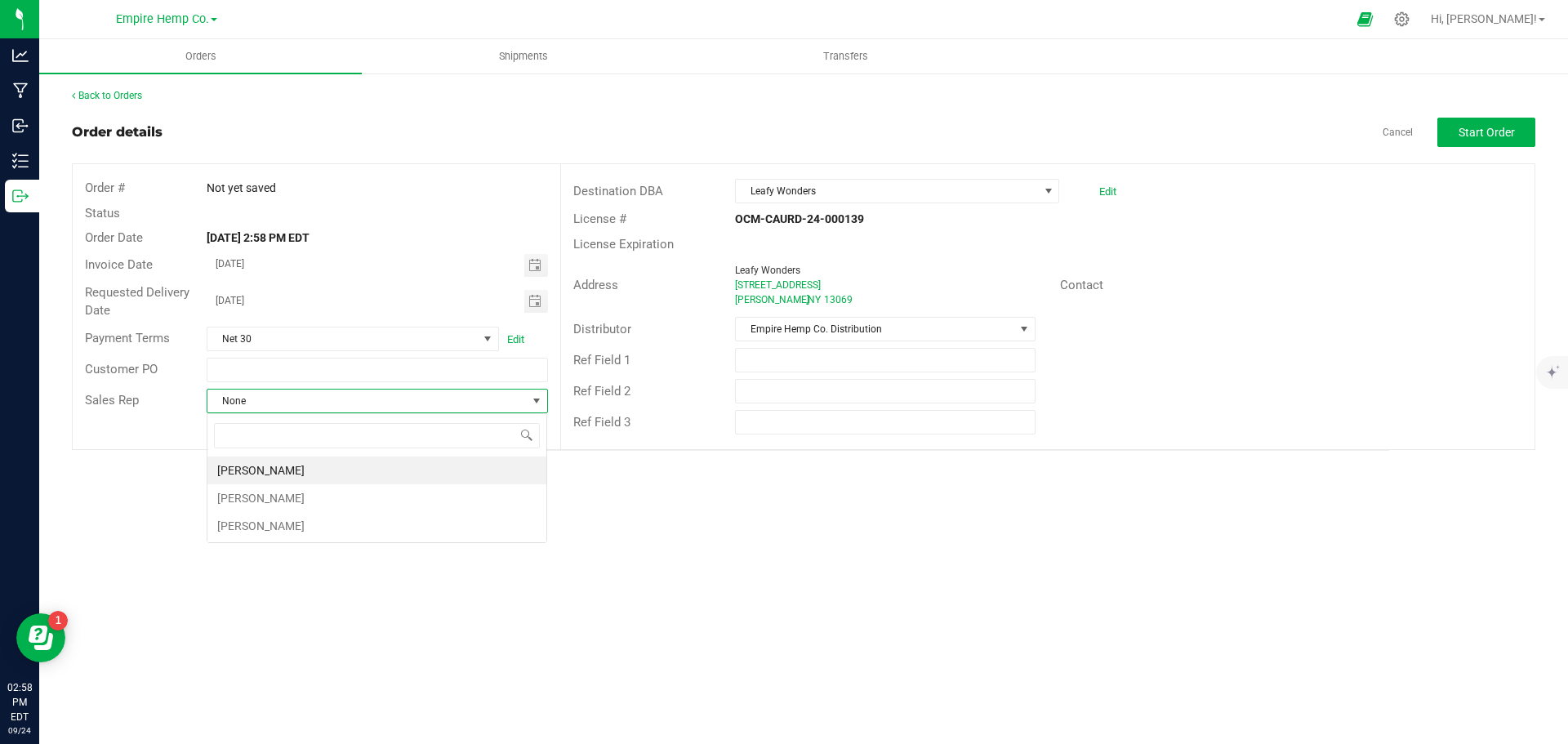
scroll to position [24, 341]
click at [362, 496] on li "[PERSON_NAME]" at bounding box center [377, 497] width 339 height 28
click at [362, 496] on div "Orders Shipments Transfers Back to Orders Order details Cancel Start Order Orde…" at bounding box center [804, 391] width 1528 height 704
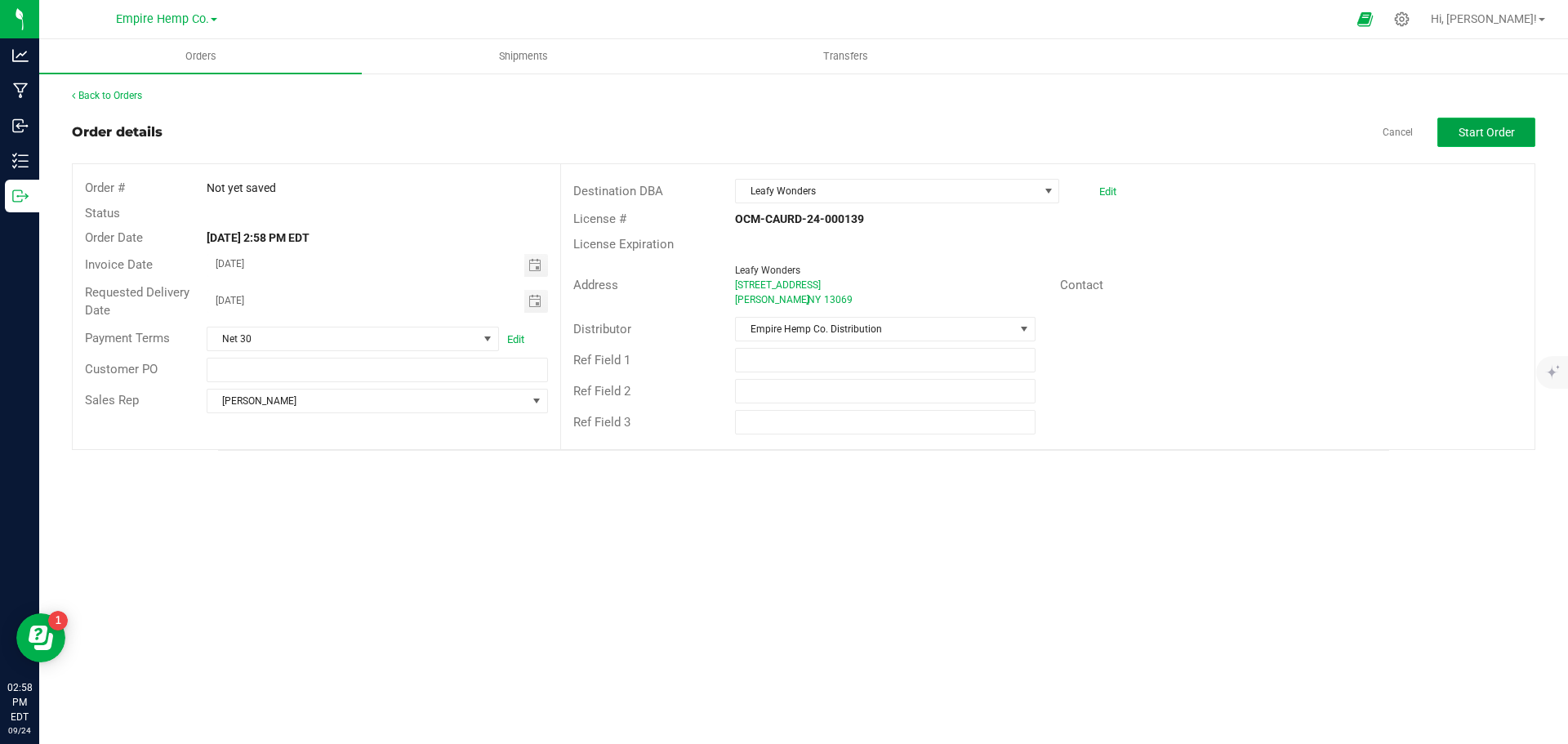
click at [1495, 129] on span "Start Order" at bounding box center [1486, 132] width 56 height 13
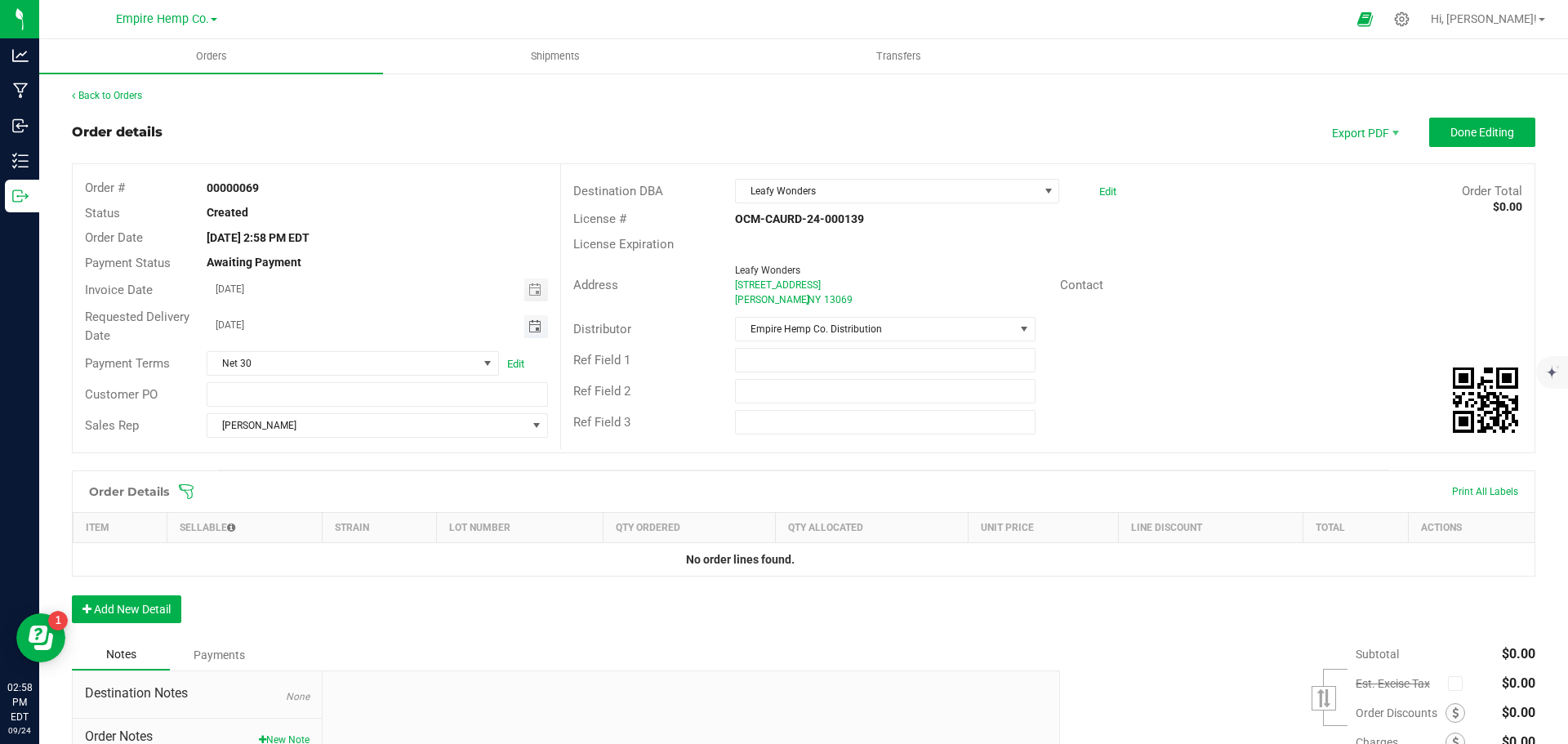
click at [531, 328] on span "Toggle calendar" at bounding box center [535, 327] width 13 height 13
click at [398, 484] on span "26" at bounding box center [399, 487] width 24 height 25
type input "[DATE]"
click at [165, 615] on button "Add New Detail" at bounding box center [127, 609] width 110 height 28
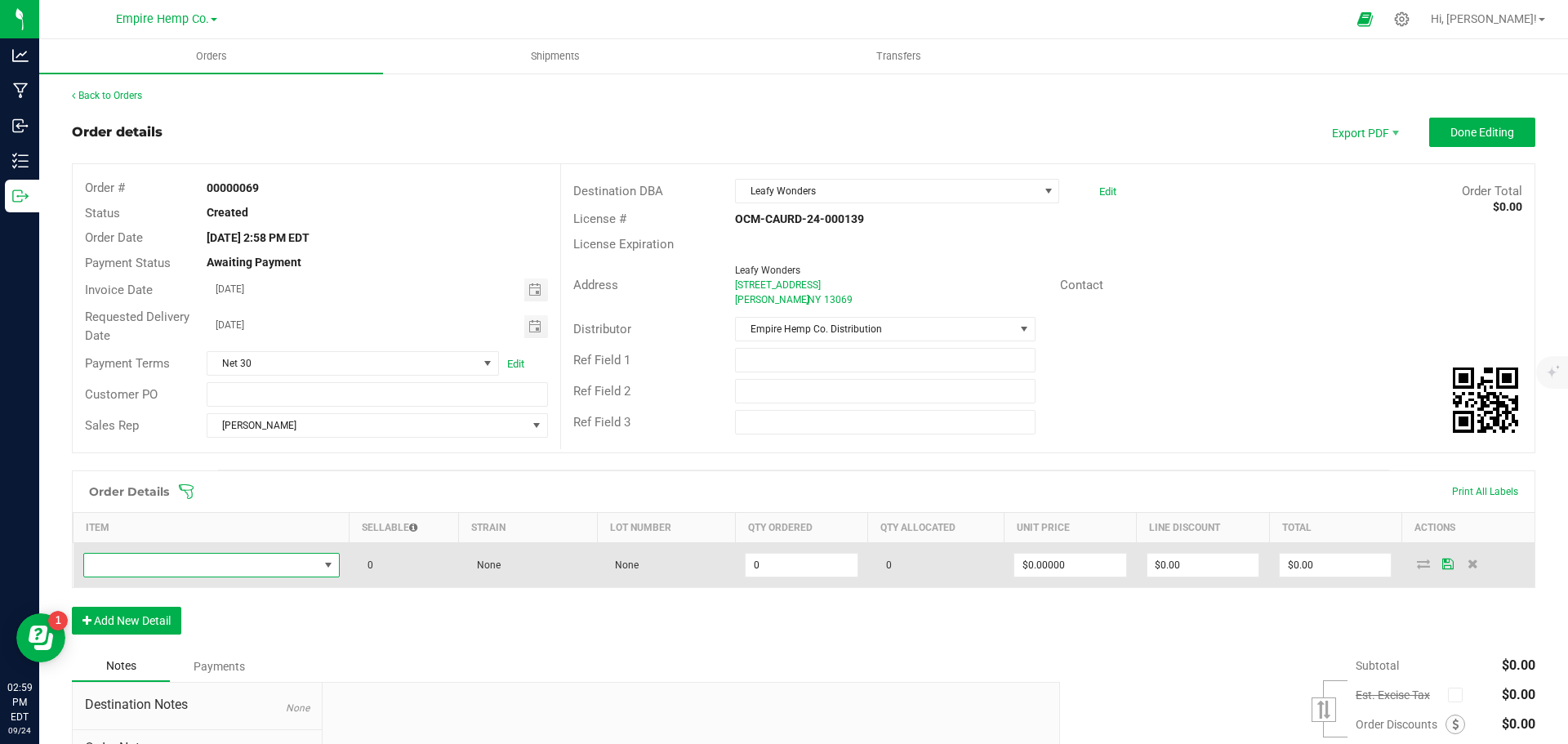
click at [291, 571] on span "NO DATA FOUND" at bounding box center [200, 565] width 234 height 23
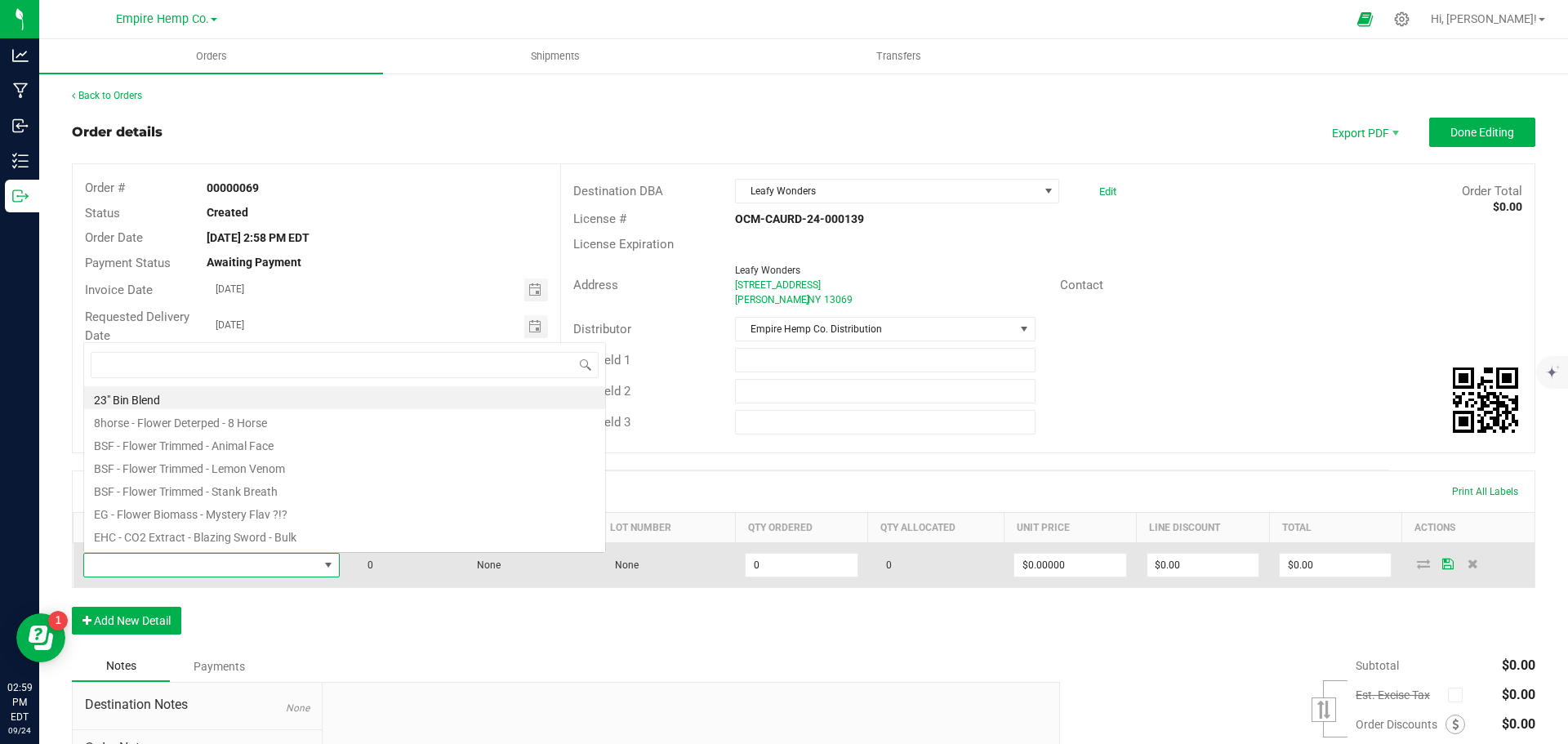
scroll to position [24, 252]
type input "stank"
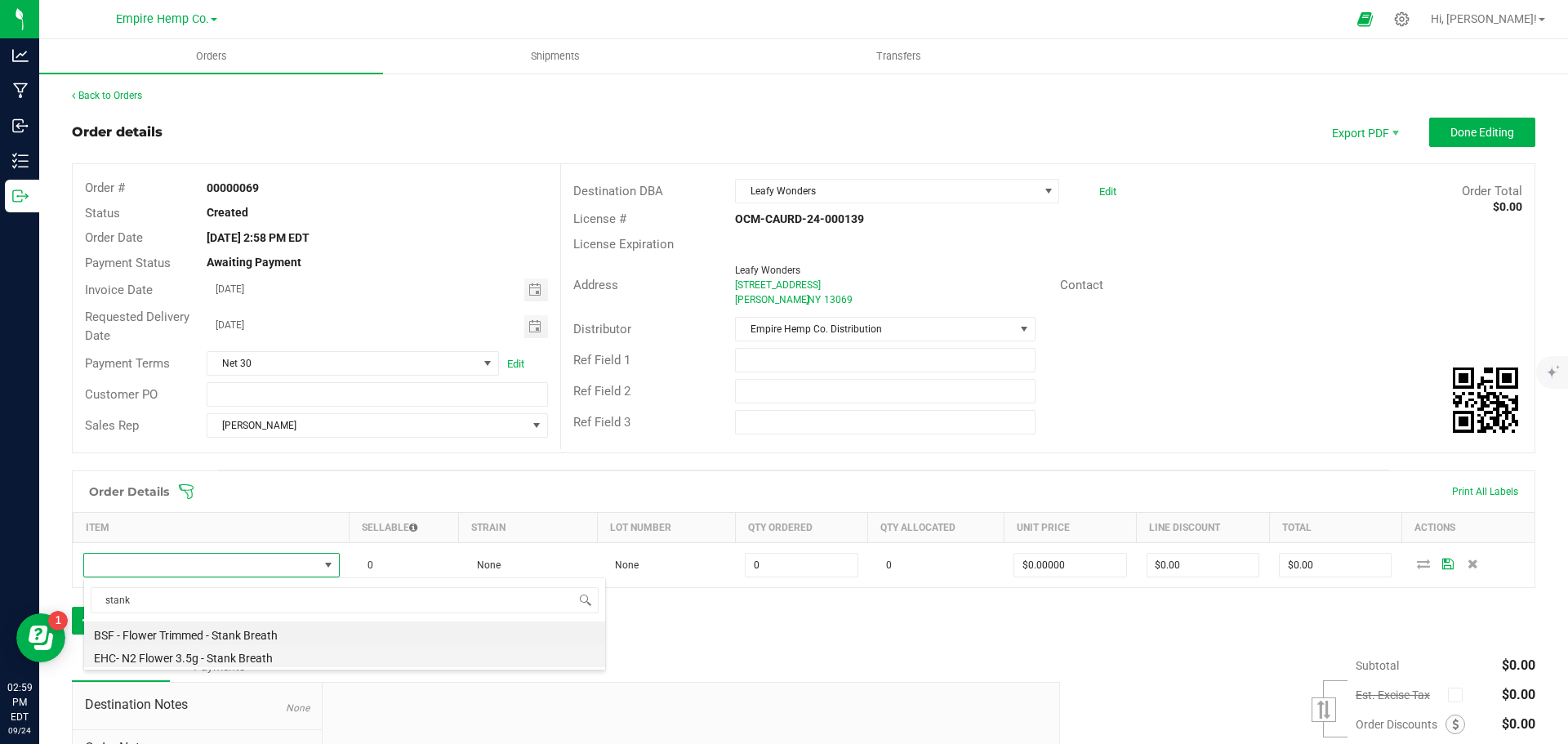
click at [269, 650] on li "EHC- N2 Flower 3.5g - Stank Breath" at bounding box center [344, 655] width 520 height 23
type input "0.0000 g"
type input "$15.00000"
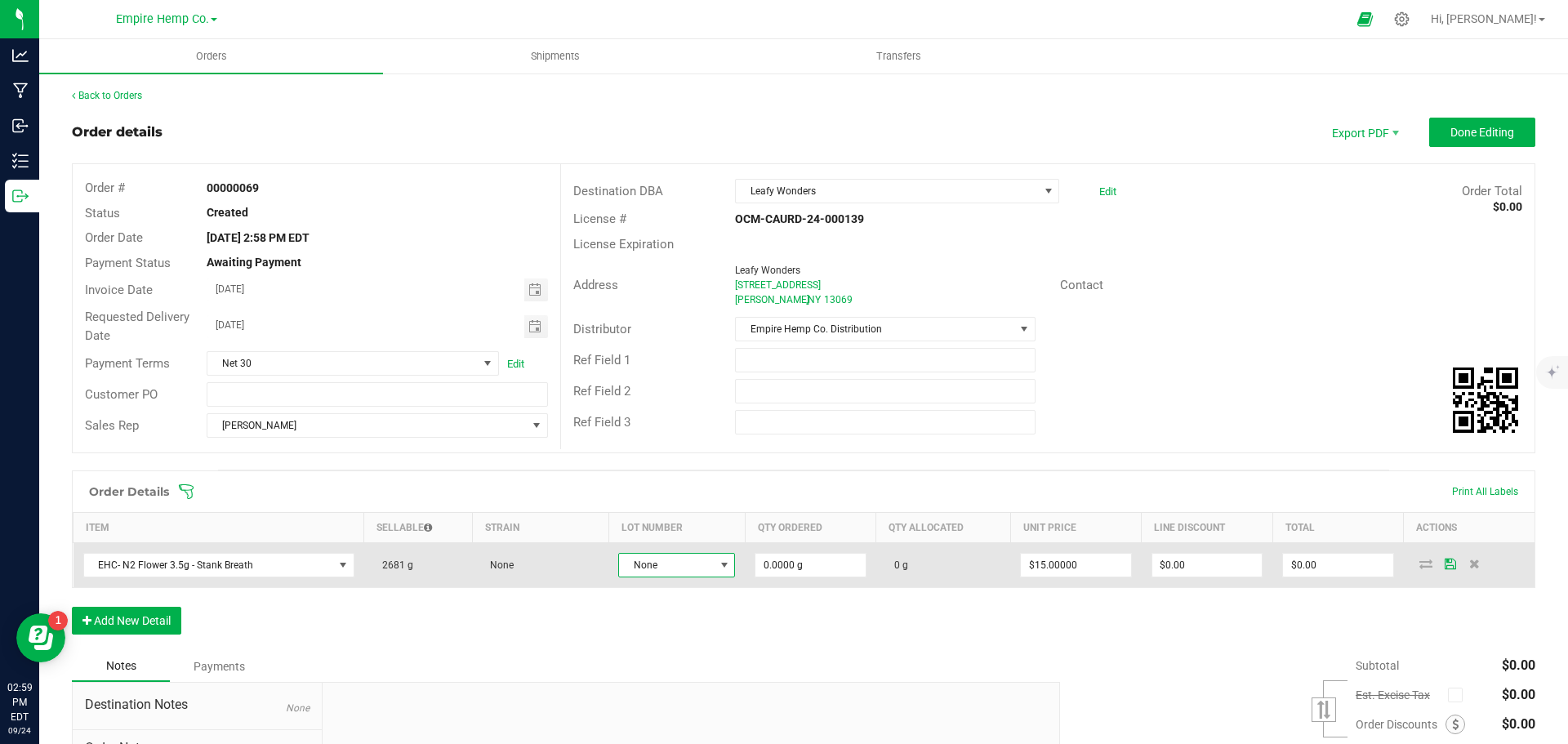
click at [705, 573] on span "None" at bounding box center [666, 565] width 94 height 23
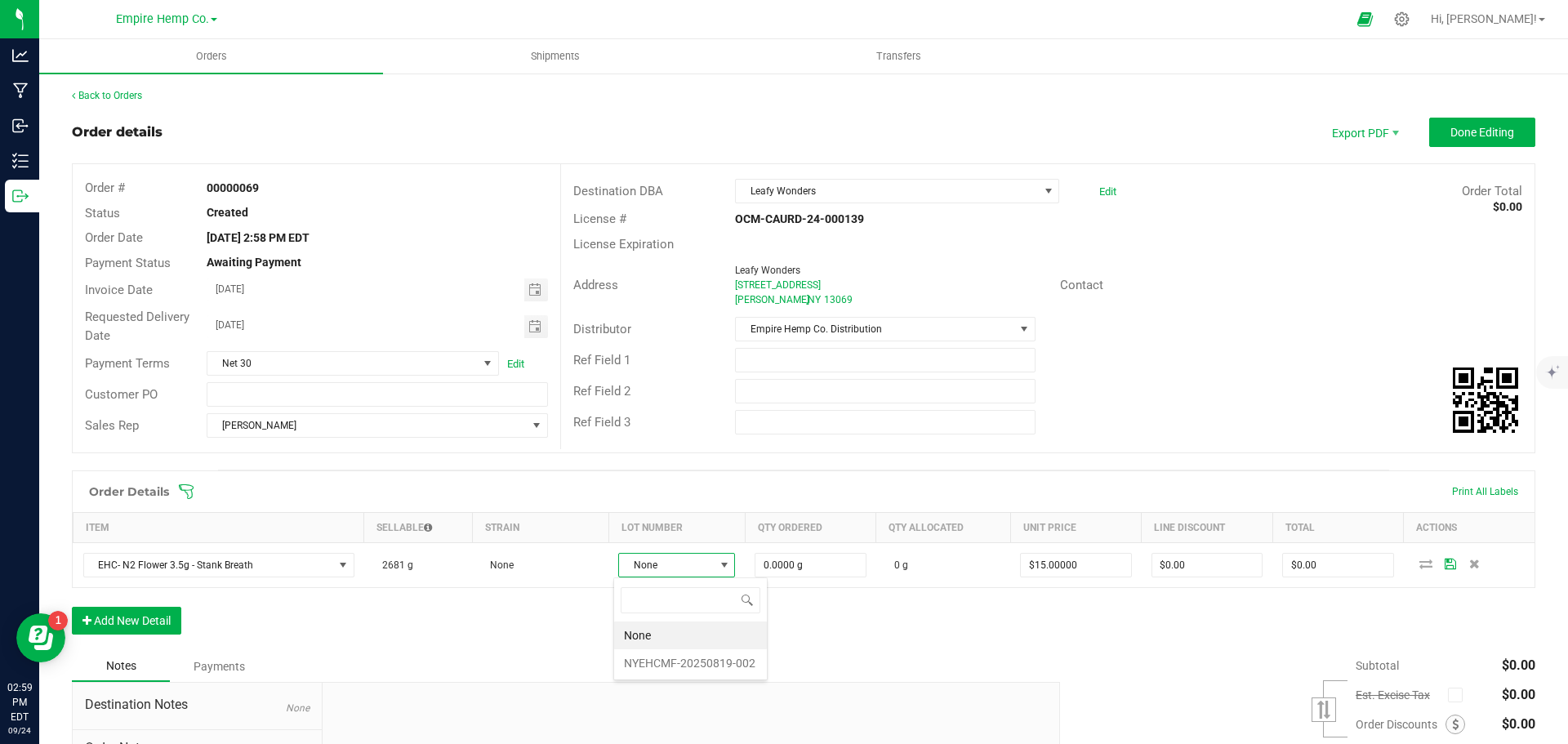
scroll to position [24, 116]
click at [688, 663] on li "NYEHCMF-20250819-002" at bounding box center [690, 662] width 152 height 28
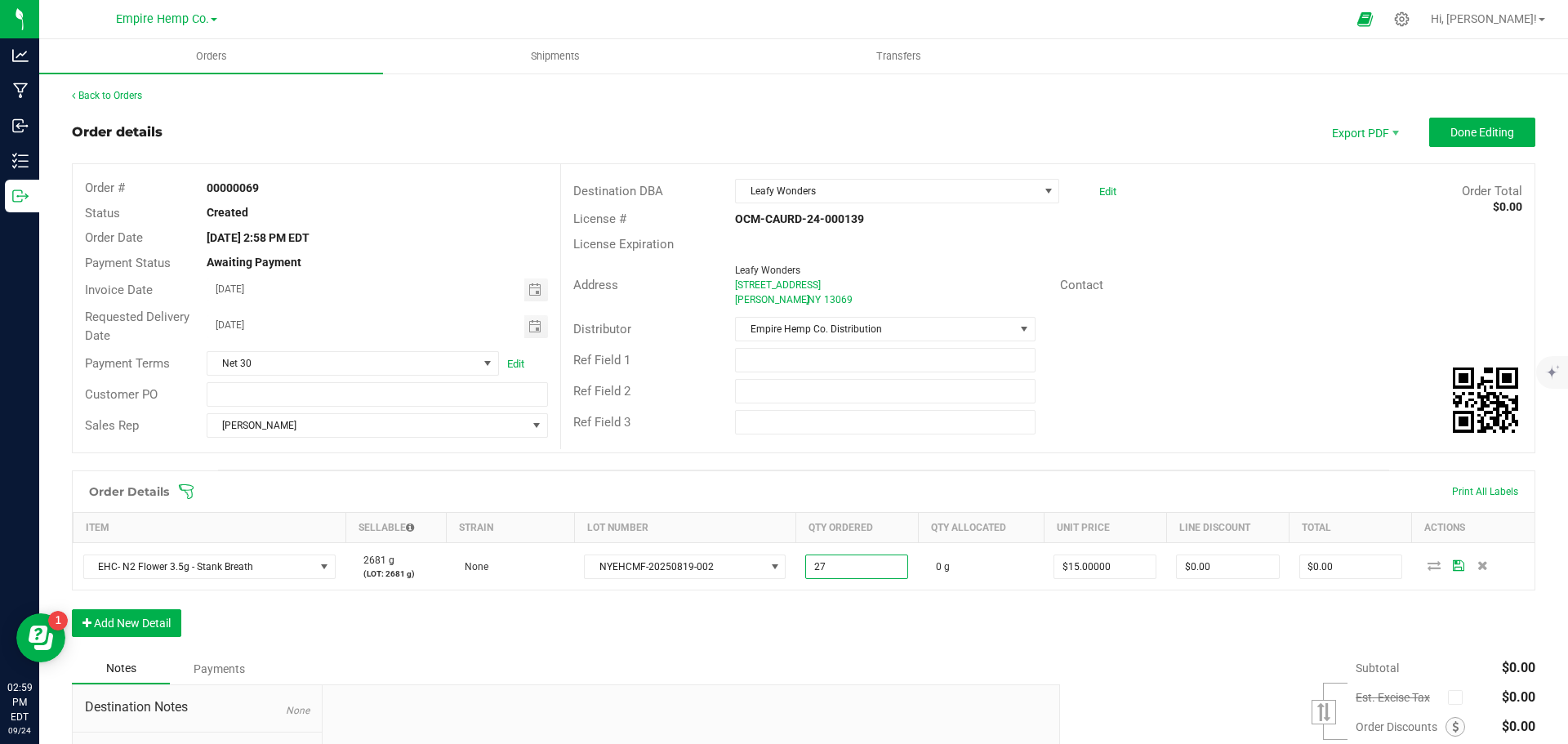
type input "27.0000 g"
type input "15"
type input "$405.00"
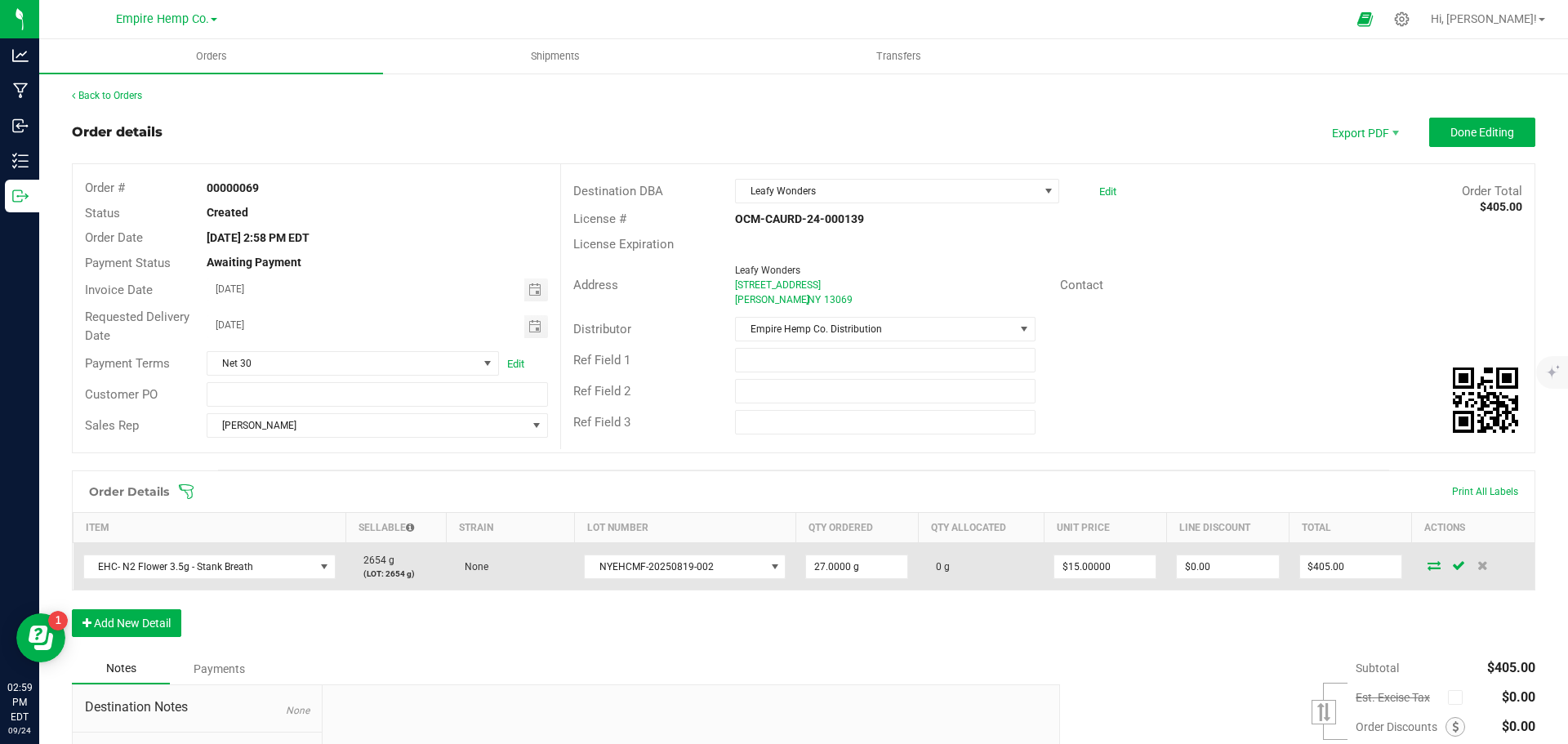
click at [1427, 561] on icon at bounding box center [1434, 565] width 13 height 10
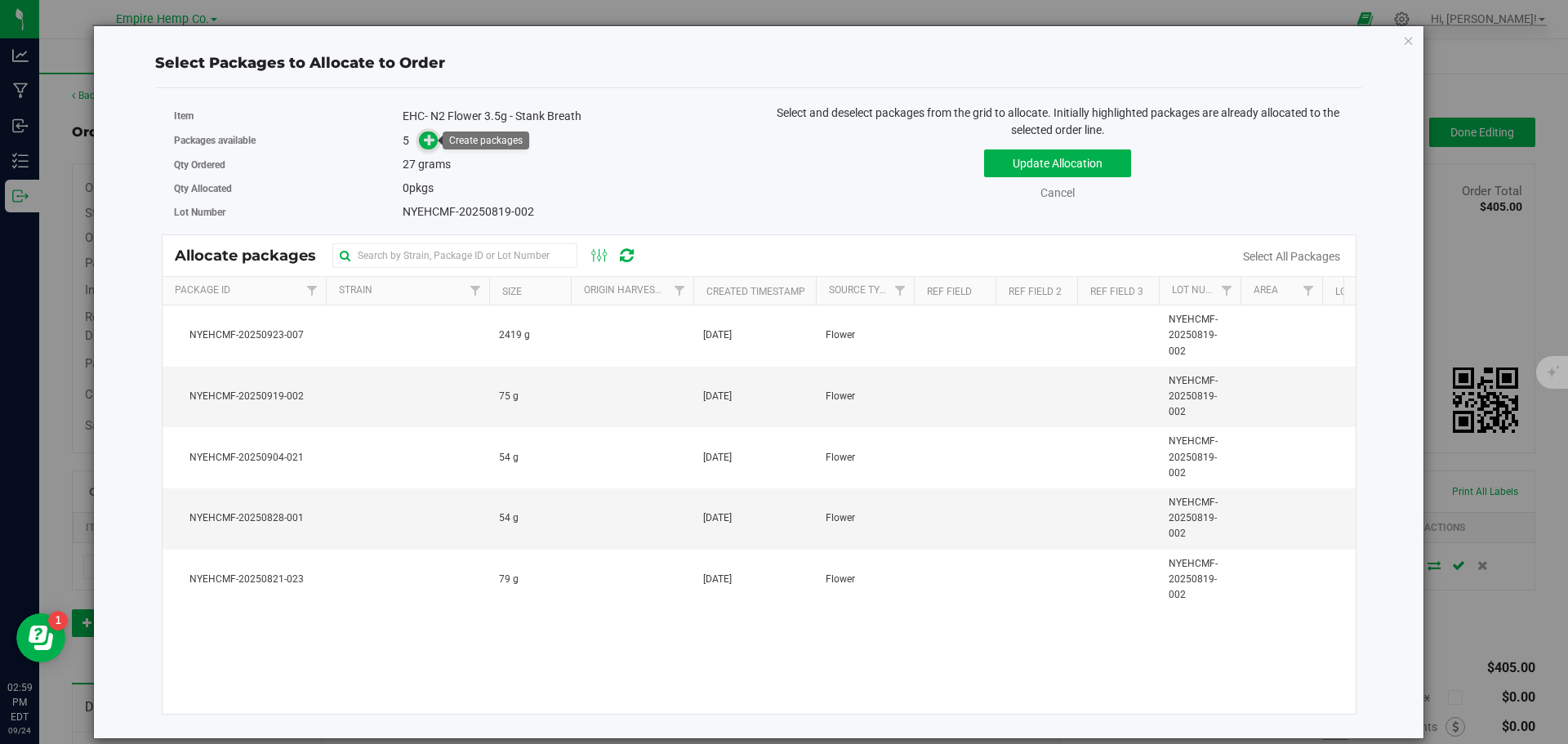
click at [435, 143] on icon at bounding box center [430, 140] width 12 height 12
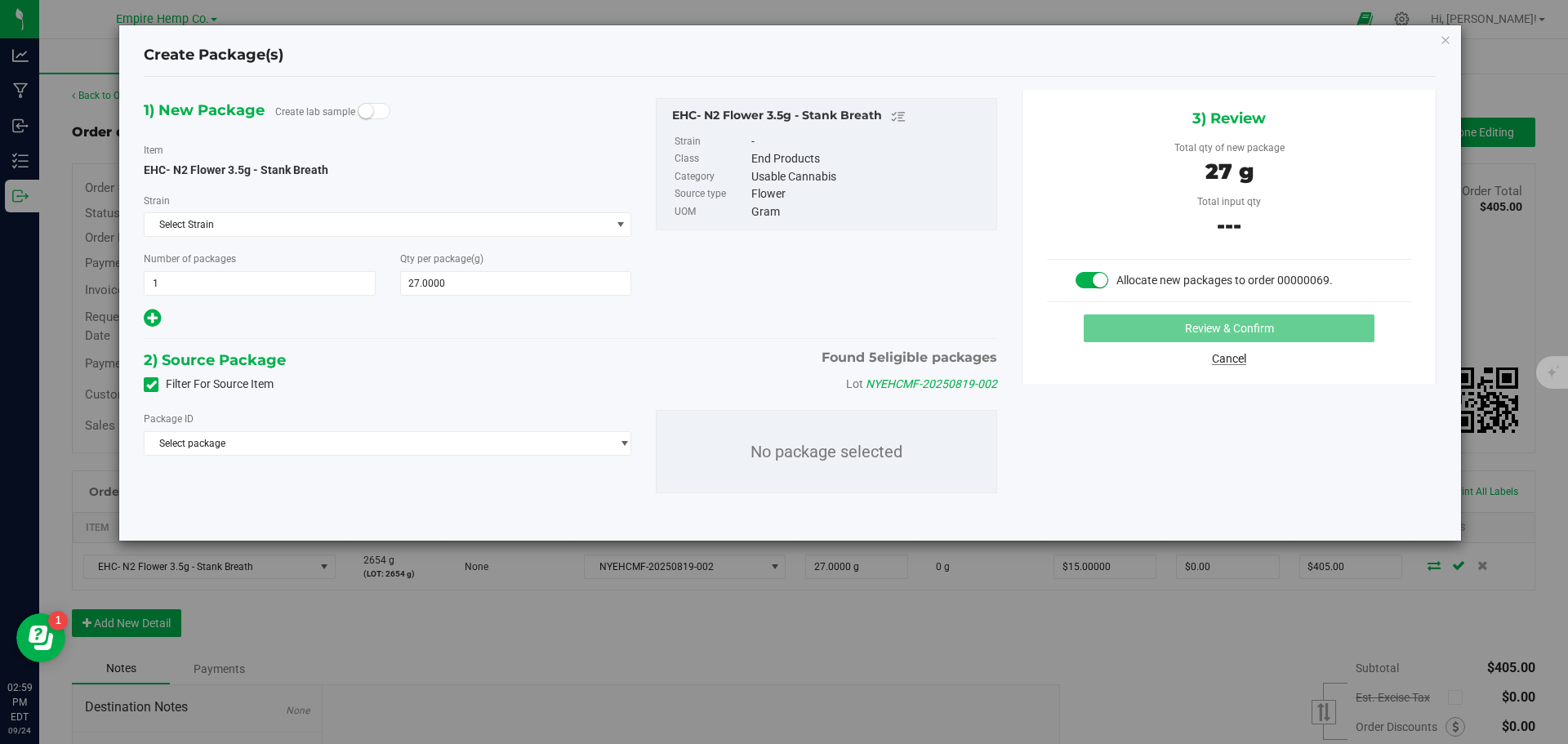
click at [1226, 356] on link "Cancel" at bounding box center [1229, 359] width 35 height 13
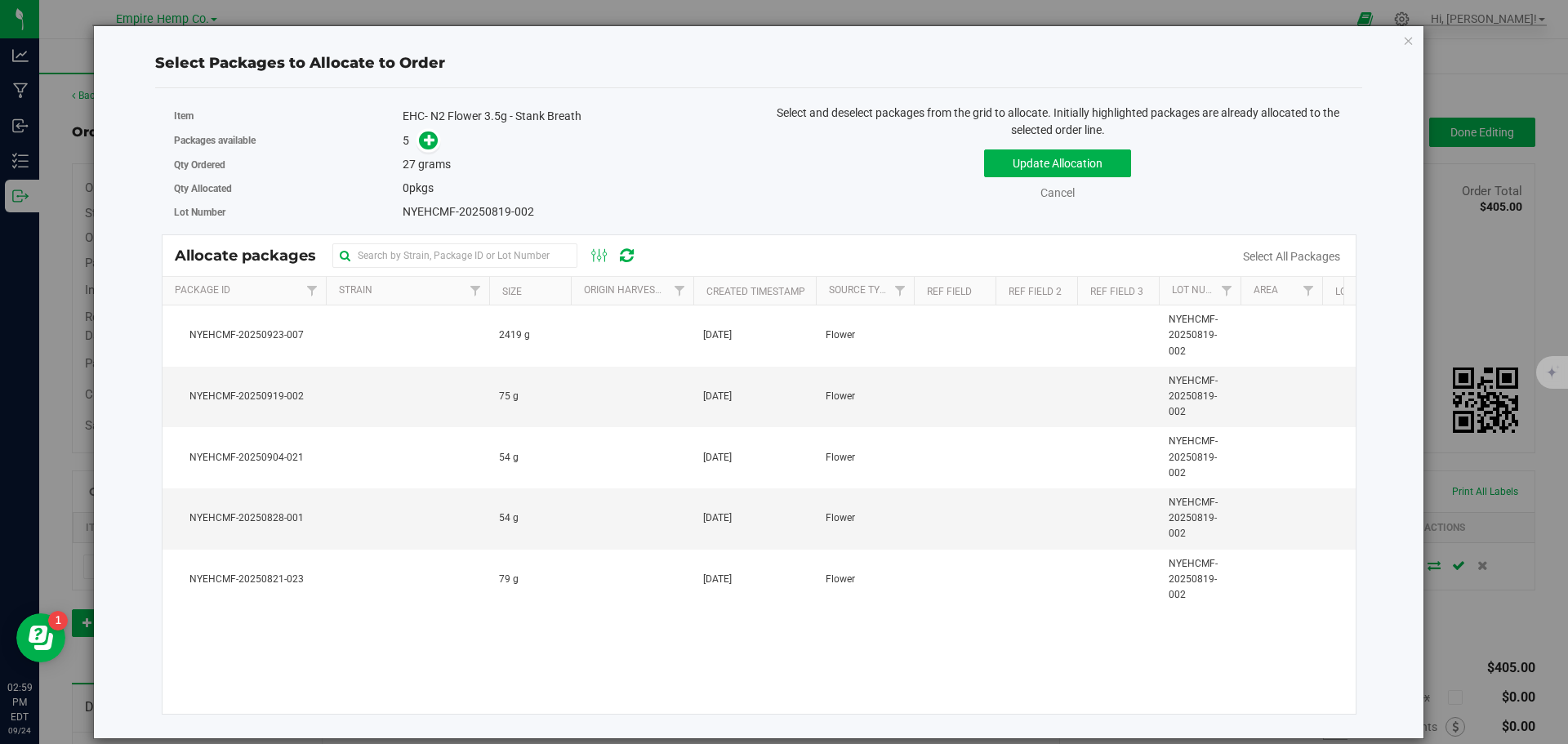
click at [1410, 40] on icon "button" at bounding box center [1408, 40] width 12 height 19
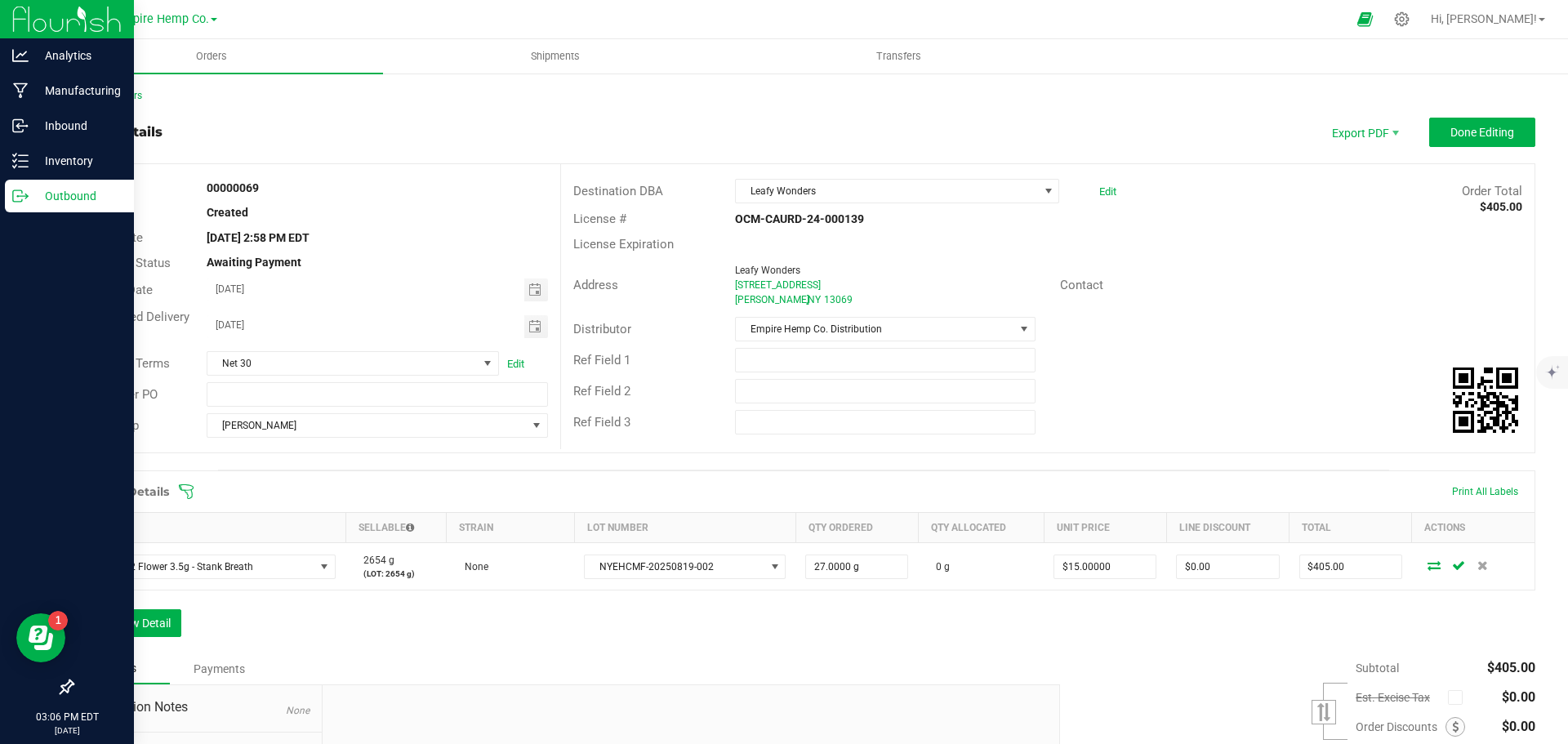
click at [64, 197] on p "Outbound" at bounding box center [78, 196] width 98 height 19
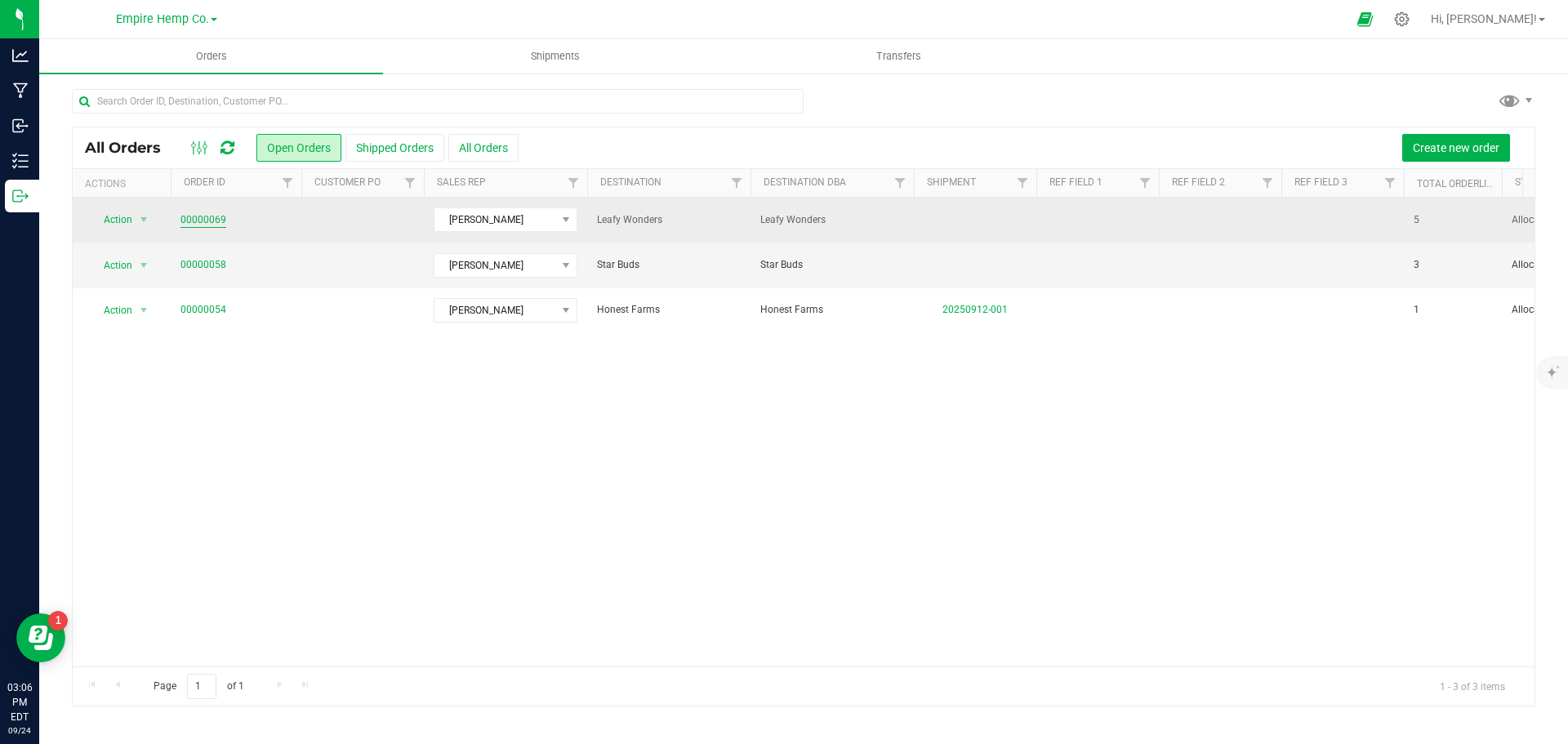
click at [210, 218] on link "00000069" at bounding box center [202, 220] width 45 height 15
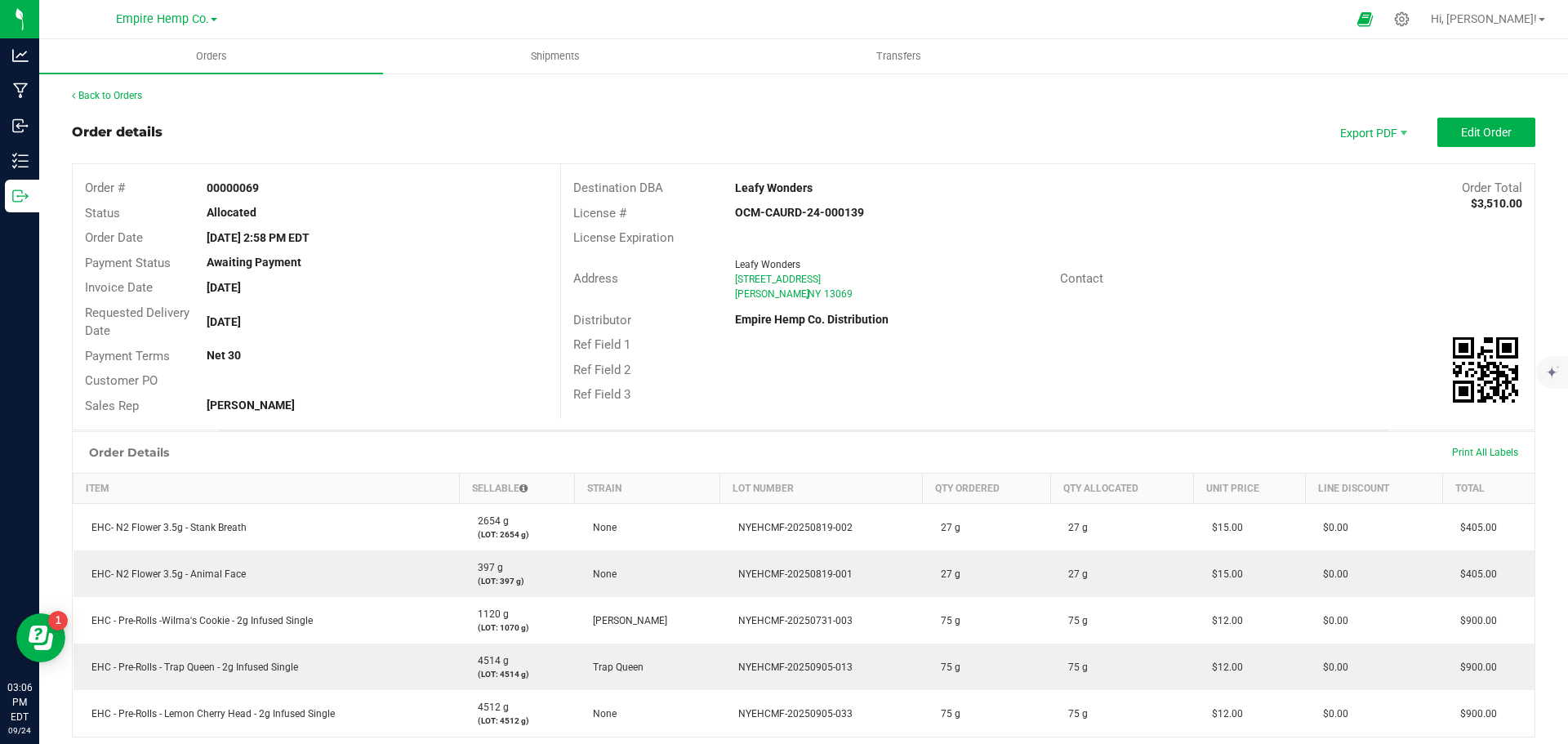
click at [1265, 277] on div "Contact" at bounding box center [1290, 279] width 487 height 25
click at [1489, 453] on span "Print All Labels" at bounding box center [1484, 452] width 66 height 12
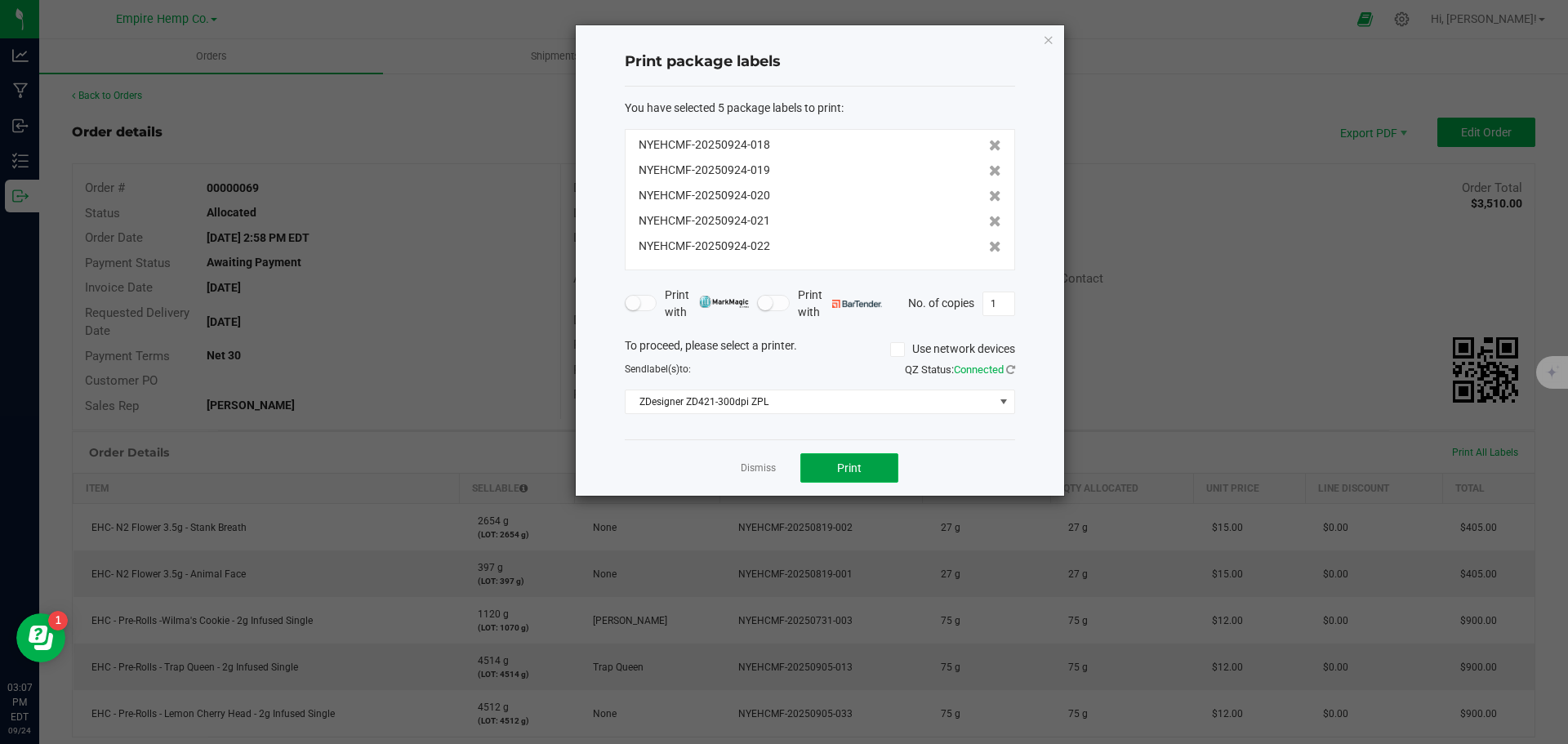
click at [864, 461] on button "Print" at bounding box center [849, 467] width 98 height 29
click at [762, 467] on link "Dismiss" at bounding box center [757, 468] width 35 height 13
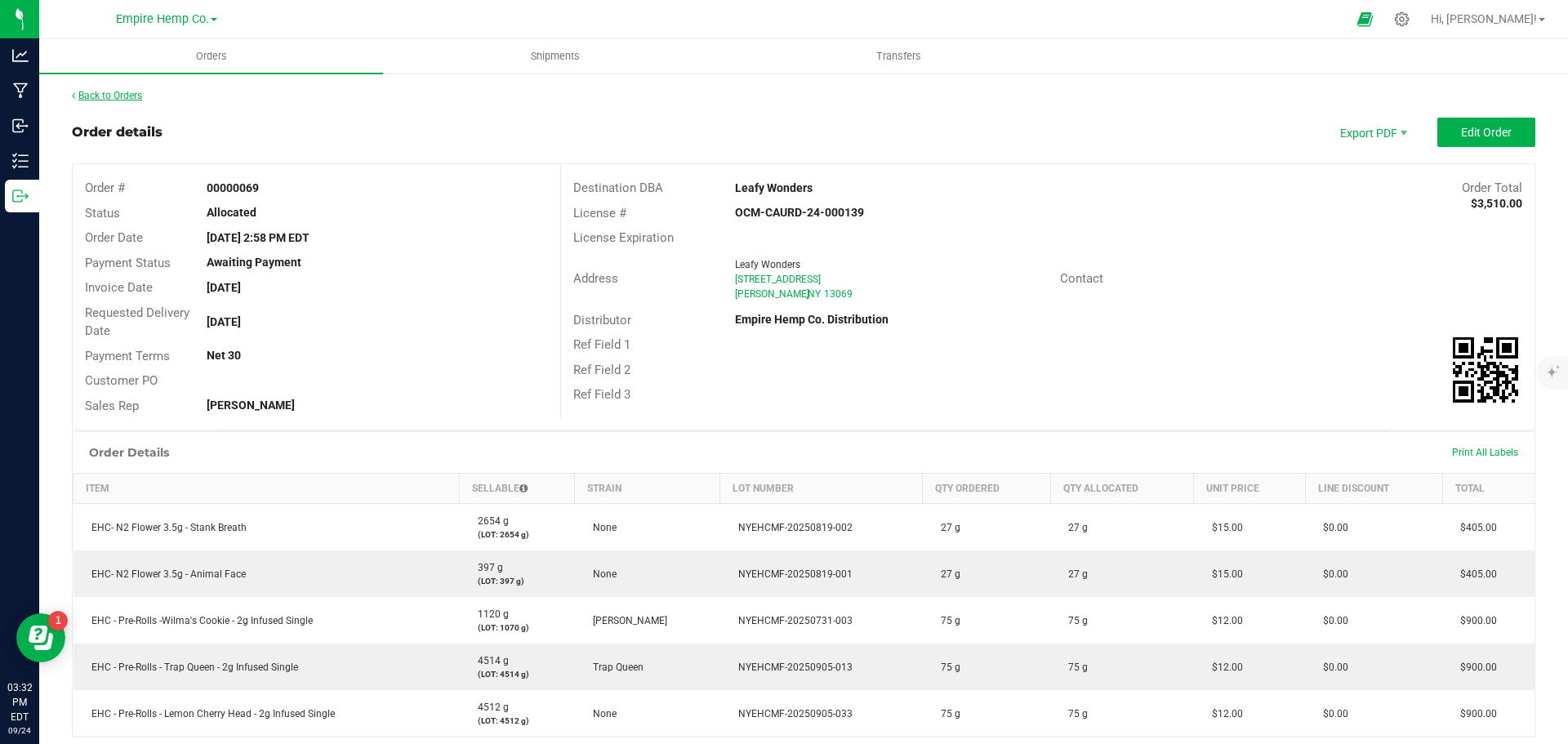
click at [127, 96] on link "Back to Orders" at bounding box center [107, 95] width 70 height 12
